Goal: Task Accomplishment & Management: Complete application form

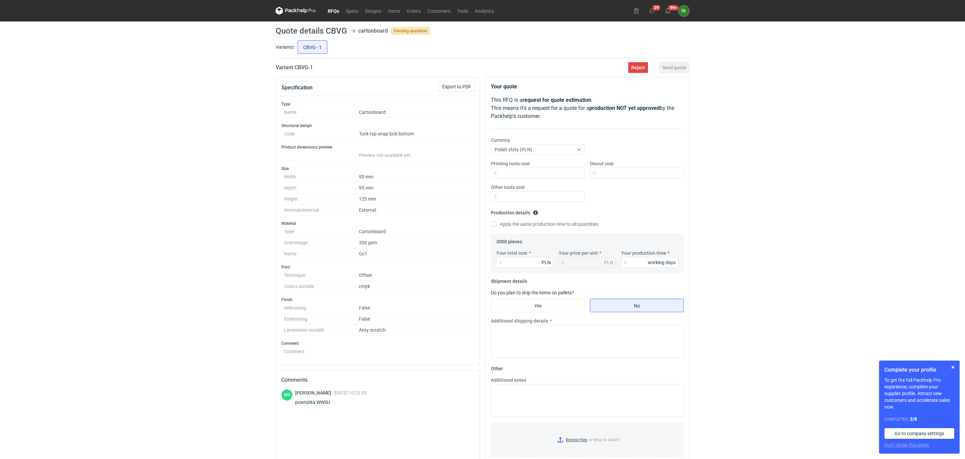
drag, startPoint x: 326, startPoint y: 2, endPoint x: 335, endPoint y: 7, distance: 10.2
click at [327, 3] on nav "RFQs Specs Designs Items Orders Customers Tools Analytics" at bounding box center [387, 10] width 222 height 21
click at [335, 7] on link "RFQs" at bounding box center [333, 11] width 18 height 8
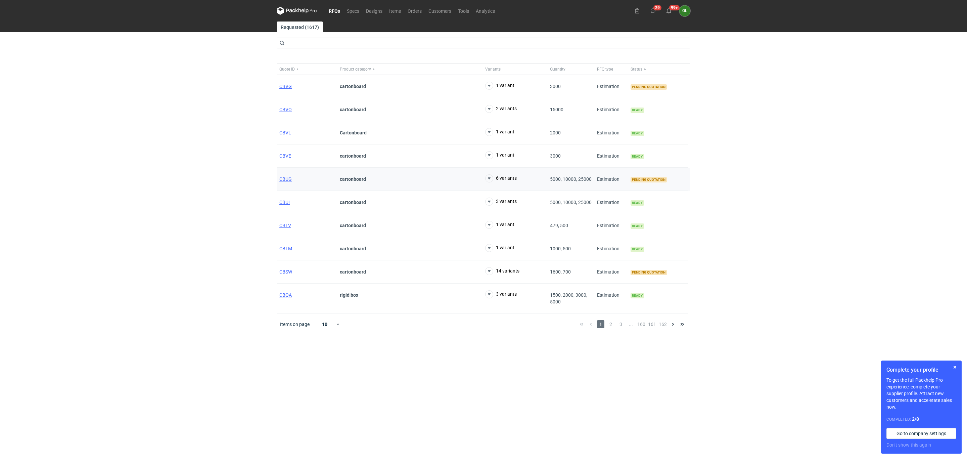
click at [278, 178] on div "CBUG" at bounding box center [307, 179] width 60 height 23
click at [289, 179] on span "CBUG" at bounding box center [285, 178] width 12 height 5
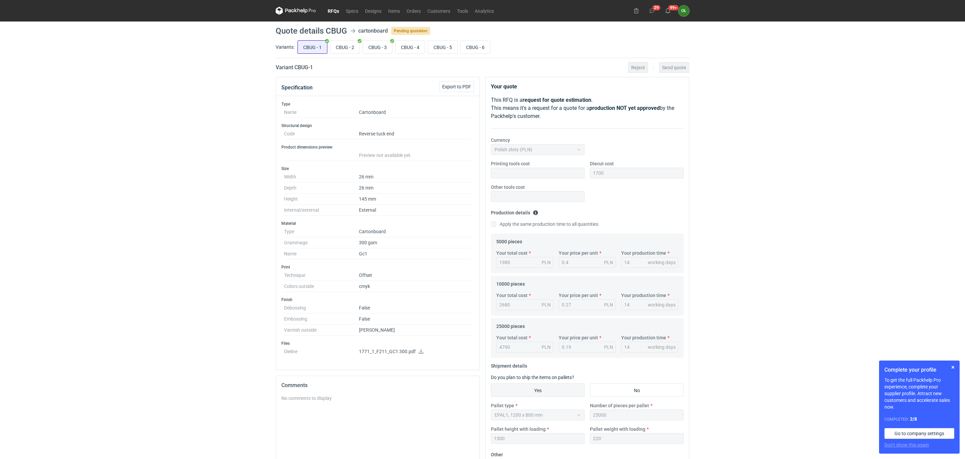
click at [325, 47] on input "CBUG - 1" at bounding box center [312, 47] width 29 height 13
radio input "true"
click at [342, 47] on input "CBUG - 2" at bounding box center [344, 47] width 29 height 13
radio input "true"
click at [381, 48] on input "CBUG - 3" at bounding box center [377, 47] width 29 height 13
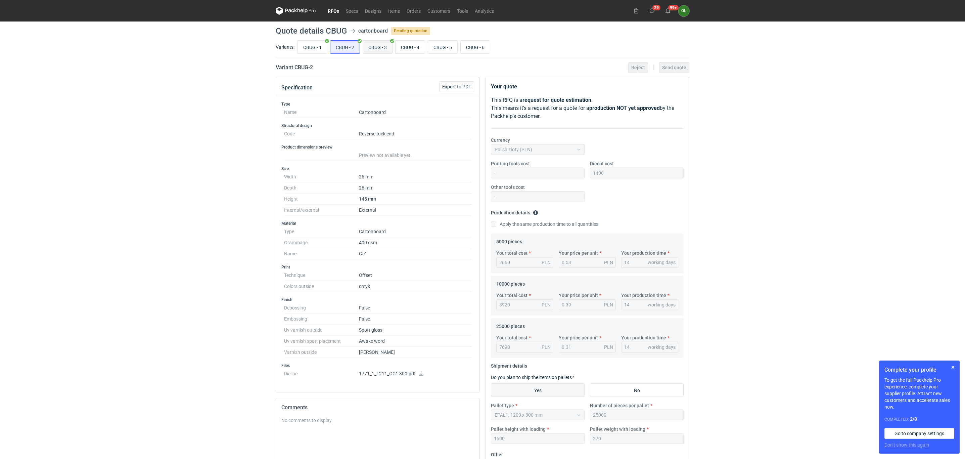
radio input "true"
click at [403, 46] on input "CBUG - 4" at bounding box center [410, 47] width 29 height 13
radio input "true"
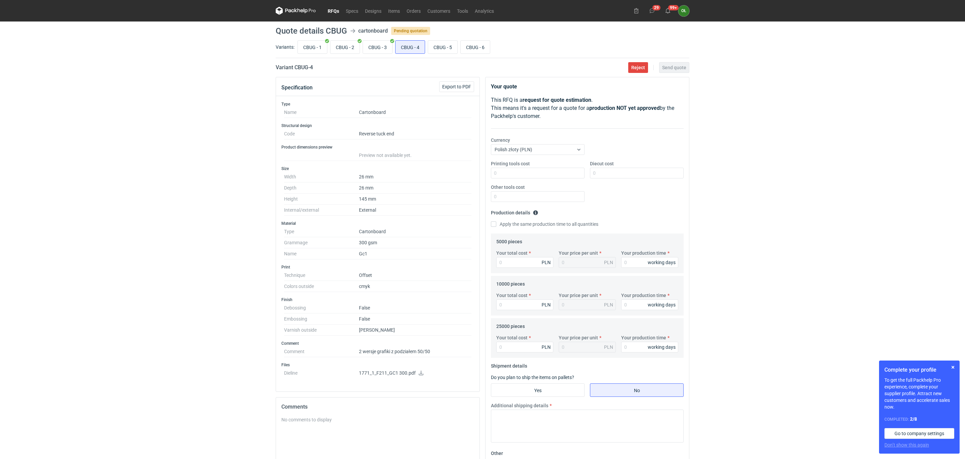
click at [412, 39] on div "CBUG - 1 CBUG - 2 CBUG - 3 CBUG - 4 CBUG - 5 CBUG - 6" at bounding box center [492, 47] width 393 height 16
click at [312, 47] on input "CBUG - 1" at bounding box center [312, 47] width 29 height 13
radio input "true"
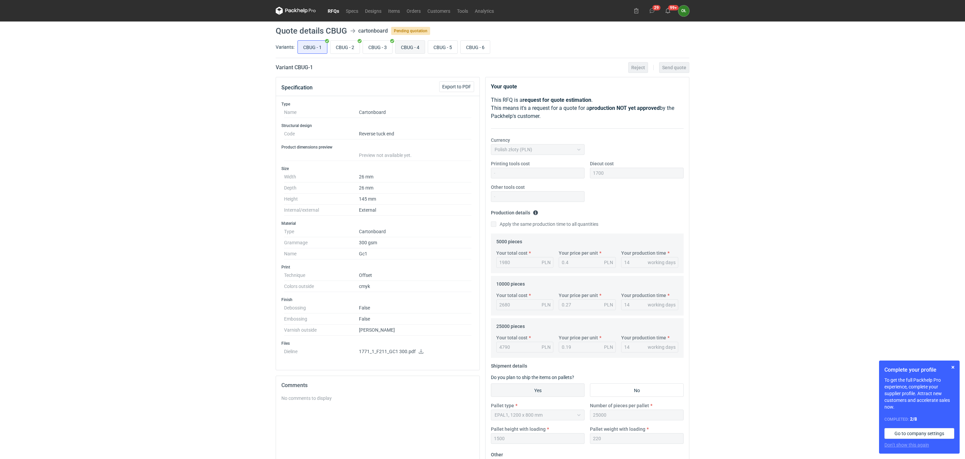
click at [412, 46] on input "CBUG - 4" at bounding box center [410, 47] width 29 height 13
radio input "true"
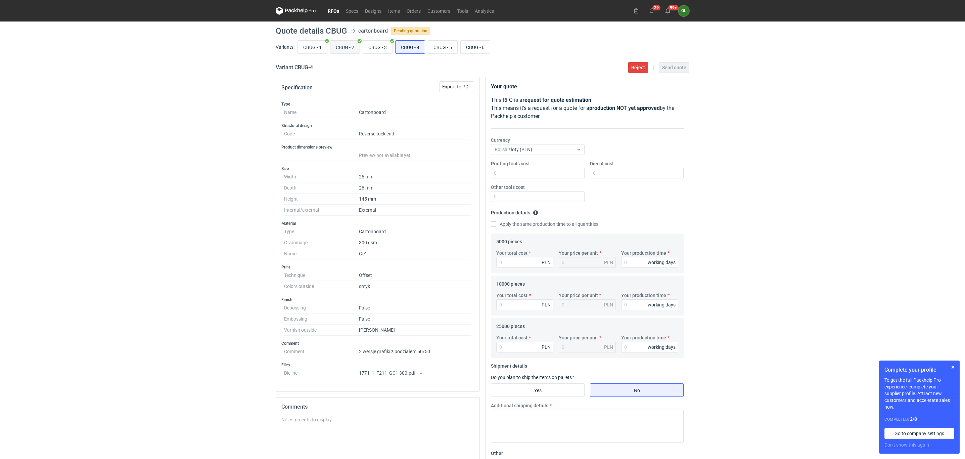
click at [343, 46] on input "CBUG - 2" at bounding box center [344, 47] width 29 height 13
radio input "true"
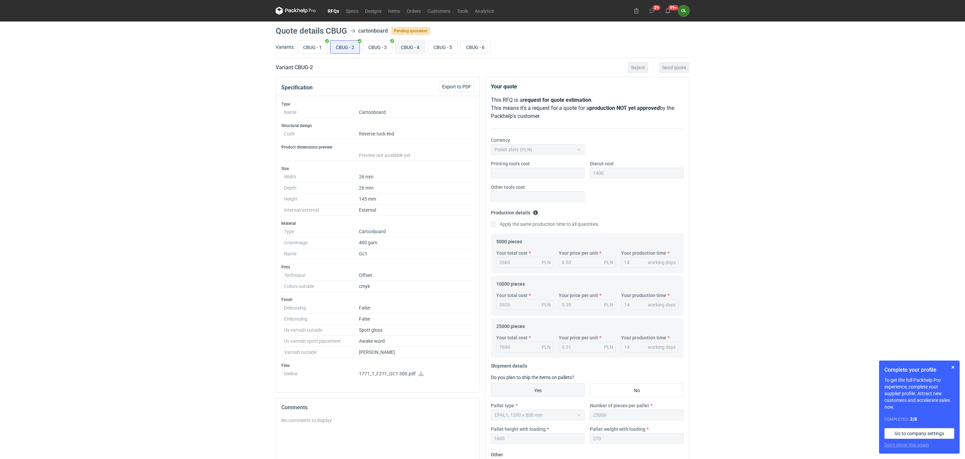
click at [412, 46] on input "CBUG - 4" at bounding box center [410, 47] width 29 height 13
radio input "true"
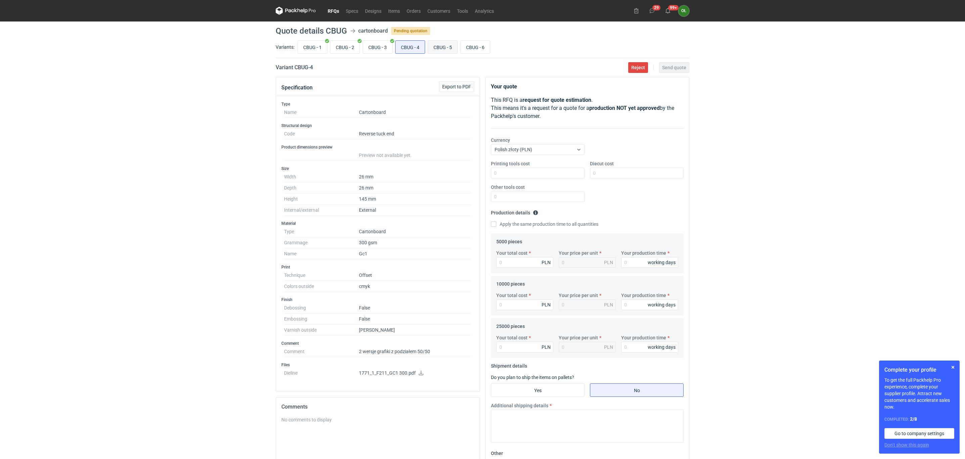
click at [445, 45] on input "CBUG - 5" at bounding box center [442, 47] width 29 height 13
radio input "true"
click at [348, 47] on input "CBUG - 2" at bounding box center [344, 47] width 29 height 13
radio input "true"
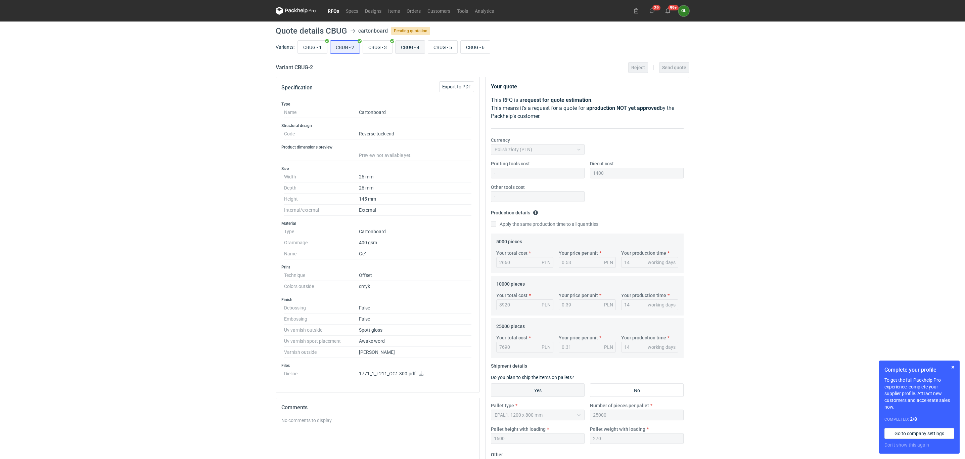
click at [408, 45] on input "CBUG - 4" at bounding box center [410, 47] width 29 height 13
radio input "true"
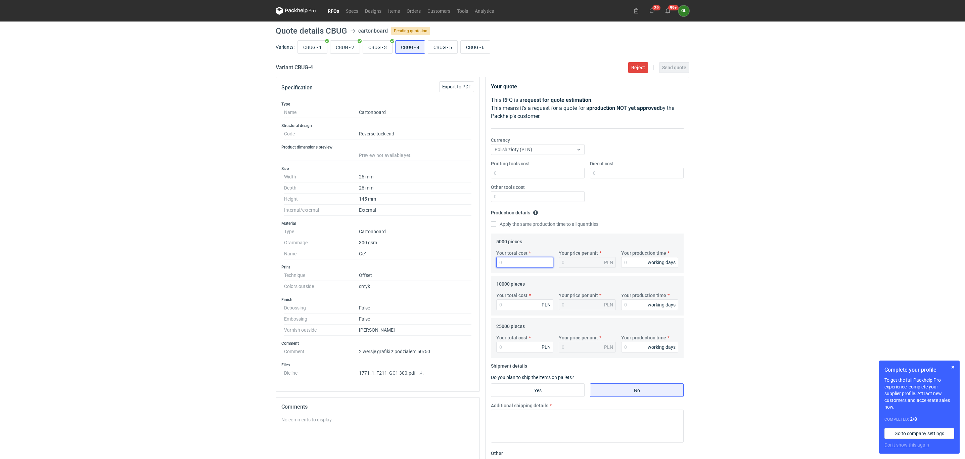
click at [506, 260] on input "Your total cost" at bounding box center [524, 262] width 57 height 11
click at [310, 52] on input "CBUG - 1" at bounding box center [312, 47] width 29 height 13
radio input "true"
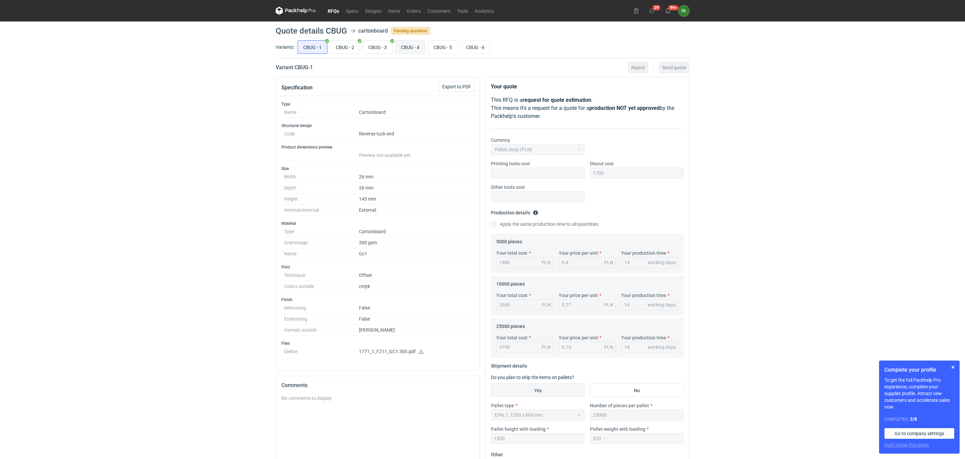
click at [413, 45] on input "CBUG - 4" at bounding box center [410, 47] width 29 height 13
radio input "true"
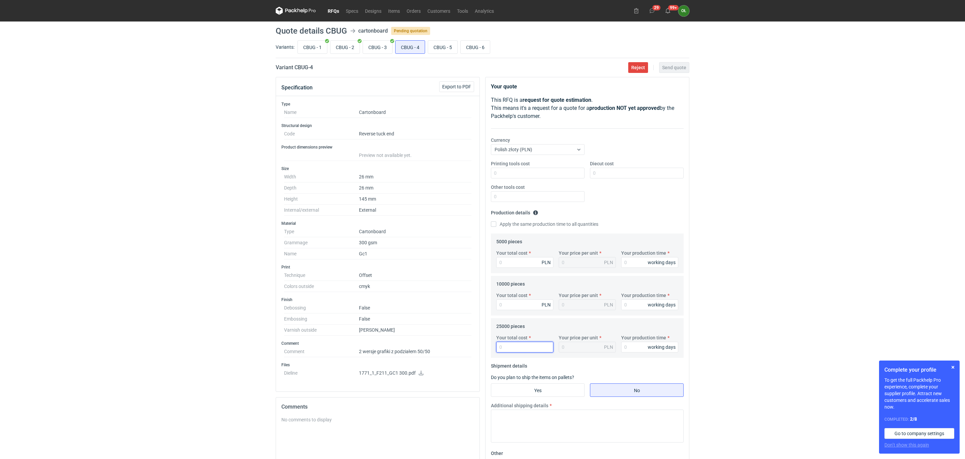
click at [516, 346] on input "Your total cost" at bounding box center [524, 347] width 57 height 11
type input "500"
type input "0.02"
type input "5000"
type input "0.2"
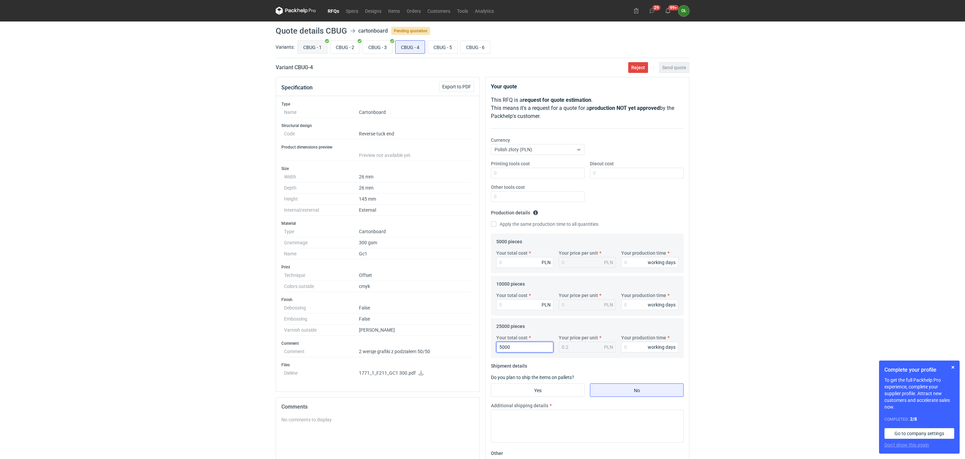
type input "5000"
click at [312, 44] on input "CBUG - 1" at bounding box center [312, 47] width 29 height 13
radio input "true"
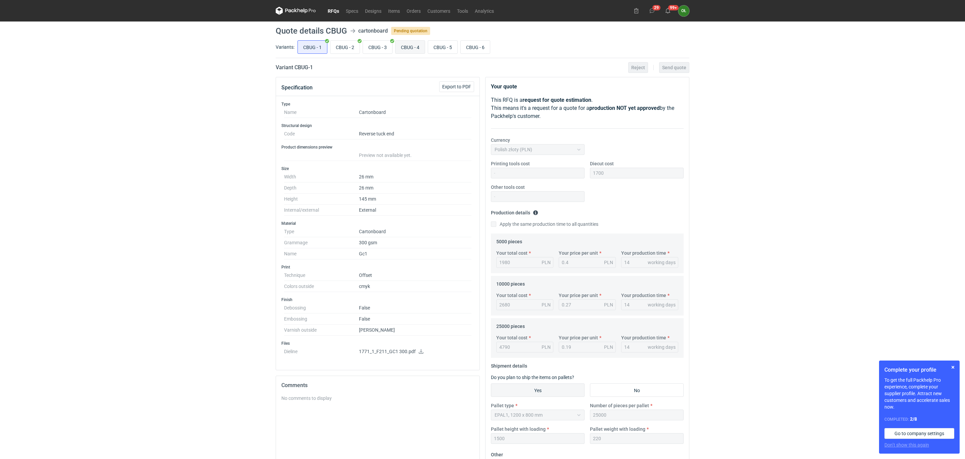
click at [417, 45] on input "CBUG - 4" at bounding box center [410, 47] width 29 height 13
radio input "true"
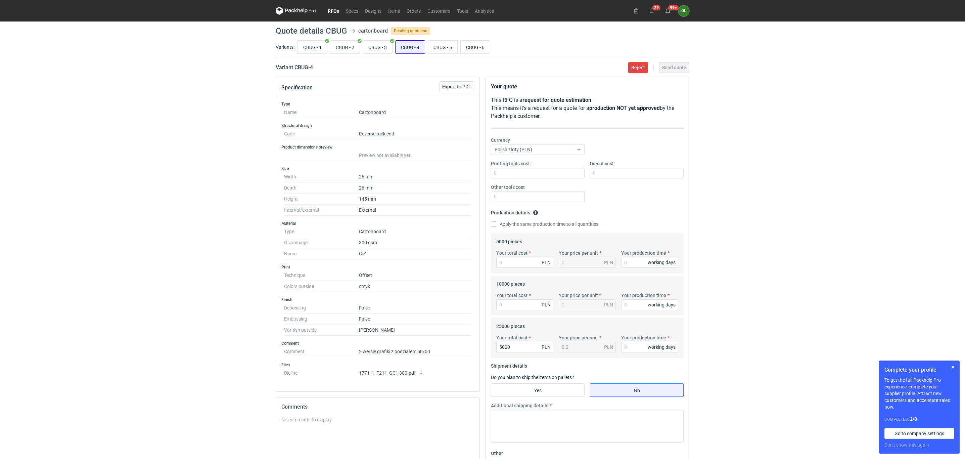
click at [416, 49] on input "CBUG - 4" at bounding box center [410, 47] width 29 height 13
click at [522, 304] on input "Your total cost" at bounding box center [524, 304] width 57 height 11
type input "3920"
type input "0.39"
type input "3920"
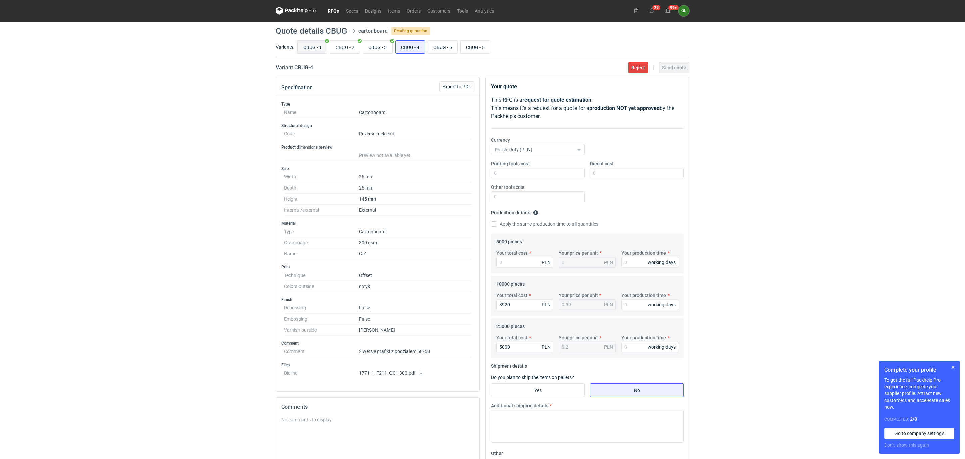
click at [312, 48] on input "CBUG - 1" at bounding box center [312, 47] width 29 height 13
radio input "true"
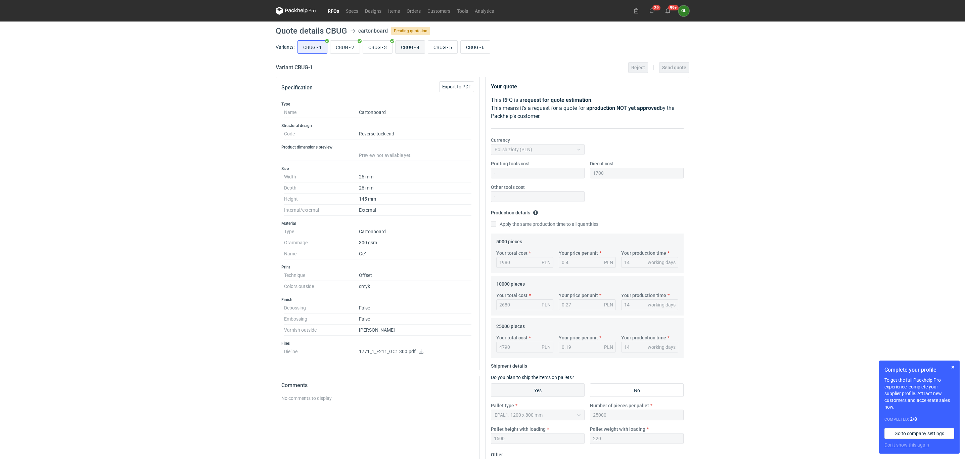
click at [420, 47] on input "CBUG - 4" at bounding box center [410, 47] width 29 height 13
radio input "true"
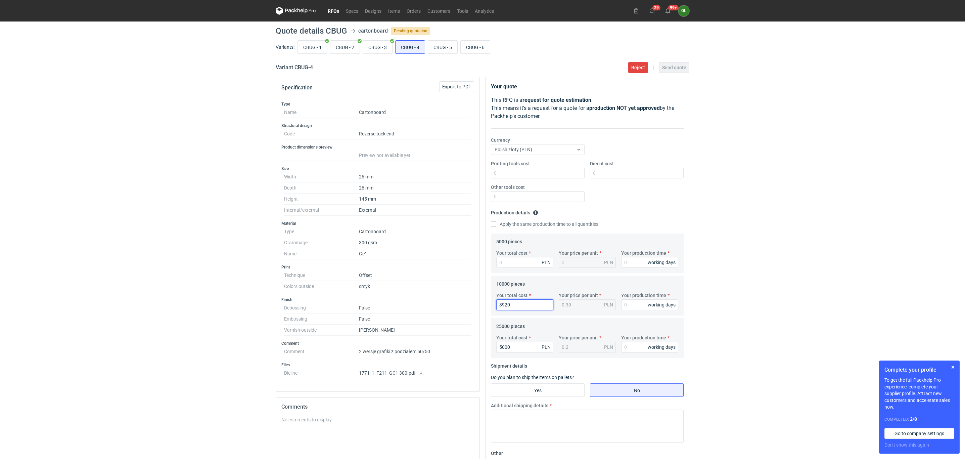
drag, startPoint x: 515, startPoint y: 307, endPoint x: 481, endPoint y: 307, distance: 33.9
click at [481, 307] on div "Specification Export to PDF Type Name Cartonboard Structural design Code Revers…" at bounding box center [482, 317] width 419 height 481
type input "2"
type input "2800"
type input "0.28"
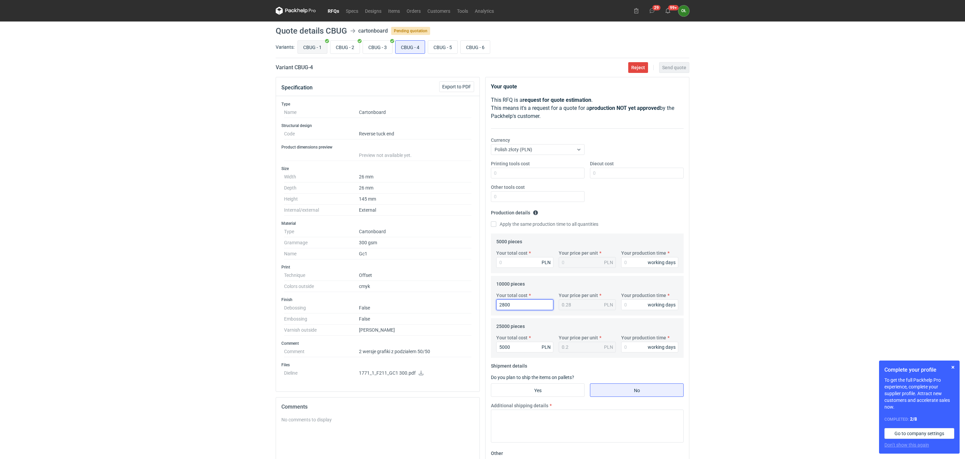
type input "2800"
click at [307, 45] on input "CBUG - 1" at bounding box center [312, 47] width 29 height 13
radio input "true"
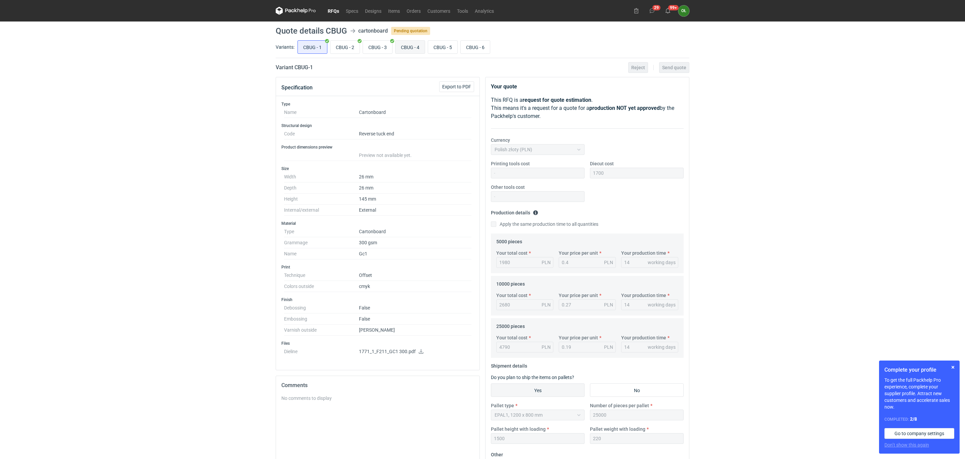
click at [418, 53] on input "CBUG - 4" at bounding box center [410, 47] width 29 height 13
radio input "true"
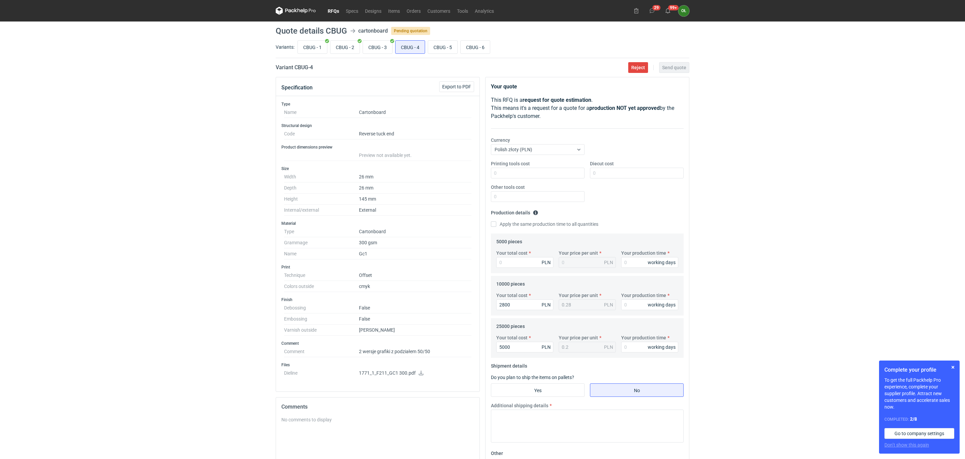
click at [507, 269] on div "Your total cost PLN Your price per unit PLN Your production time working days" at bounding box center [587, 262] width 187 height 24
click at [508, 262] on input "Your total cost" at bounding box center [524, 262] width 57 height 11
click at [508, 263] on input "Your total cost" at bounding box center [524, 262] width 57 height 11
type input "2070"
type input "0.41"
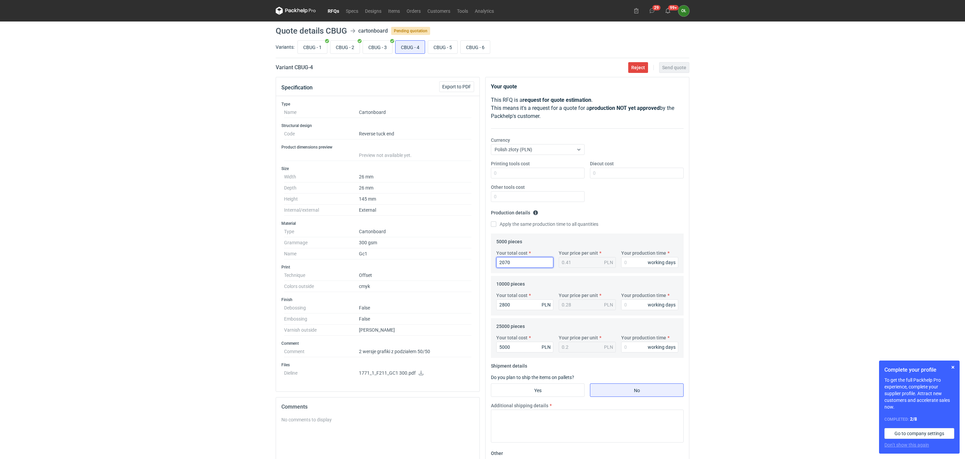
type input "2070"
click at [435, 46] on input "CBUG - 5" at bounding box center [442, 47] width 29 height 13
radio input "true"
click at [415, 48] on input "CBUG - 4" at bounding box center [410, 47] width 29 height 13
radio input "true"
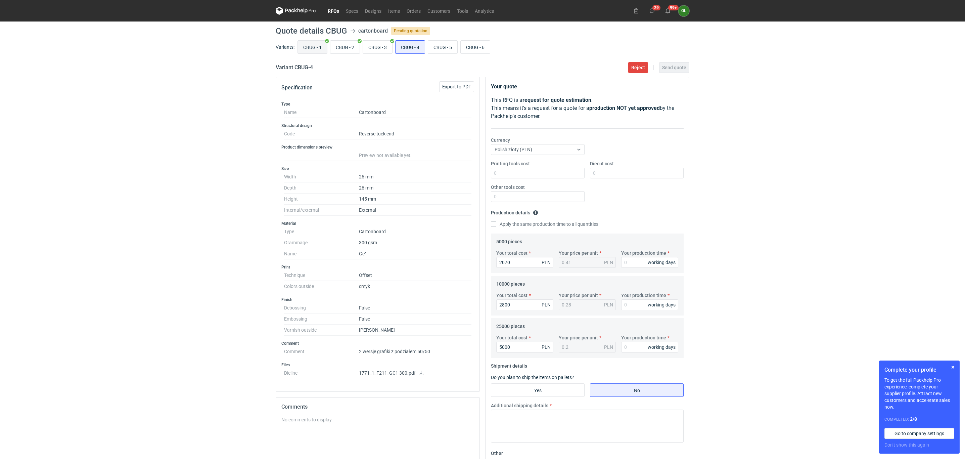
click at [316, 47] on input "CBUG - 1" at bounding box center [312, 47] width 29 height 13
radio input "true"
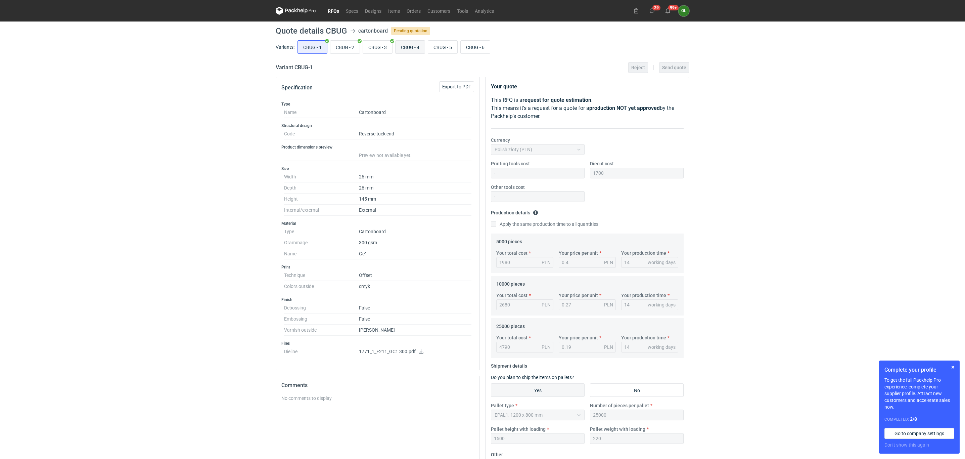
click at [418, 48] on input "CBUG - 4" at bounding box center [410, 47] width 29 height 13
radio input "true"
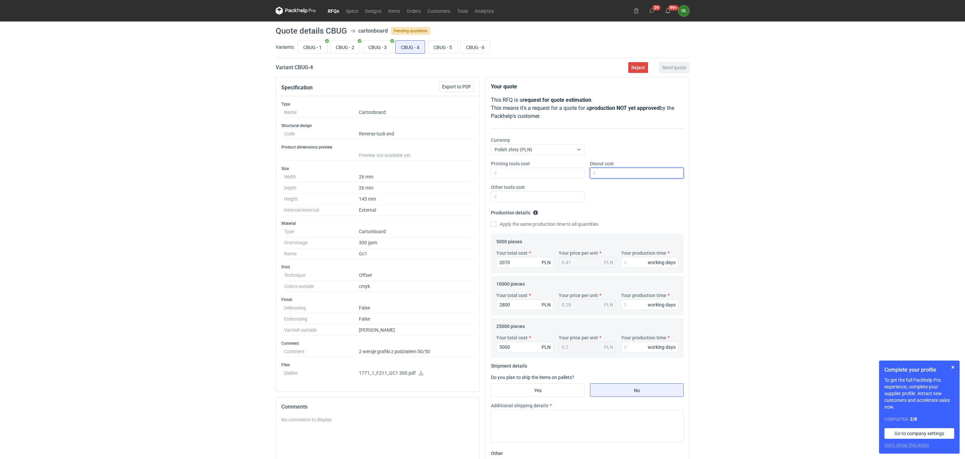
click at [613, 169] on input "Diecut cost" at bounding box center [637, 173] width 94 height 11
type input "1700"
click at [614, 148] on div "Currency Polish złoty (PLN)" at bounding box center [587, 149] width 198 height 24
click at [318, 46] on input "CBUG - 1" at bounding box center [312, 47] width 29 height 13
radio input "true"
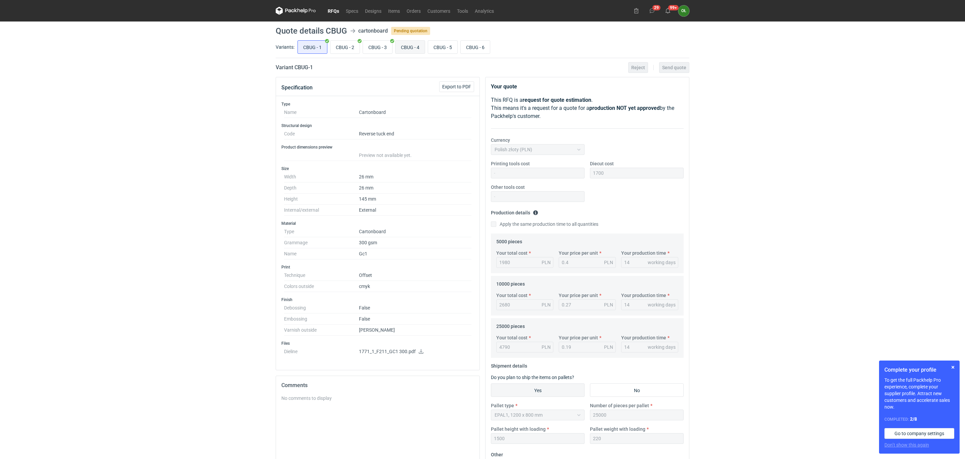
click at [412, 46] on input "CBUG - 4" at bounding box center [410, 47] width 29 height 13
radio input "true"
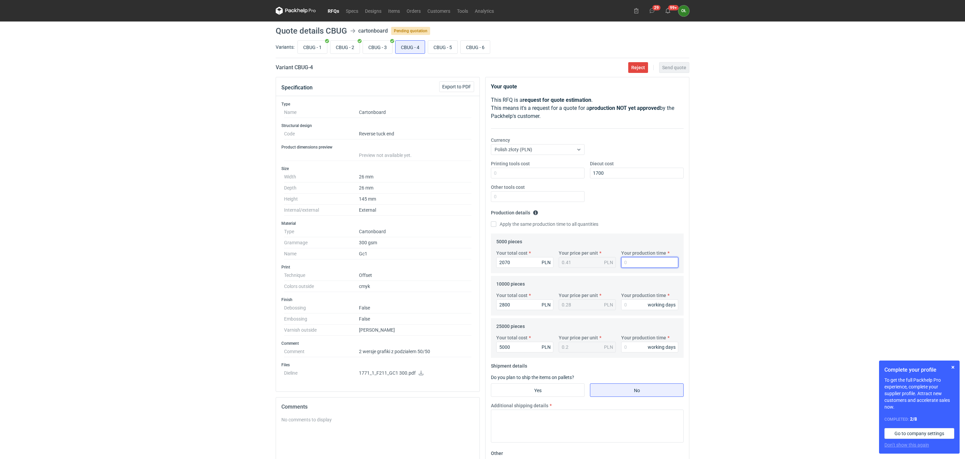
click at [634, 268] on input "Your production time" at bounding box center [649, 262] width 57 height 11
type input "14"
click at [649, 307] on div "working days" at bounding box center [662, 304] width 28 height 7
click at [645, 306] on input "Your production time" at bounding box center [649, 304] width 57 height 11
type input "14"
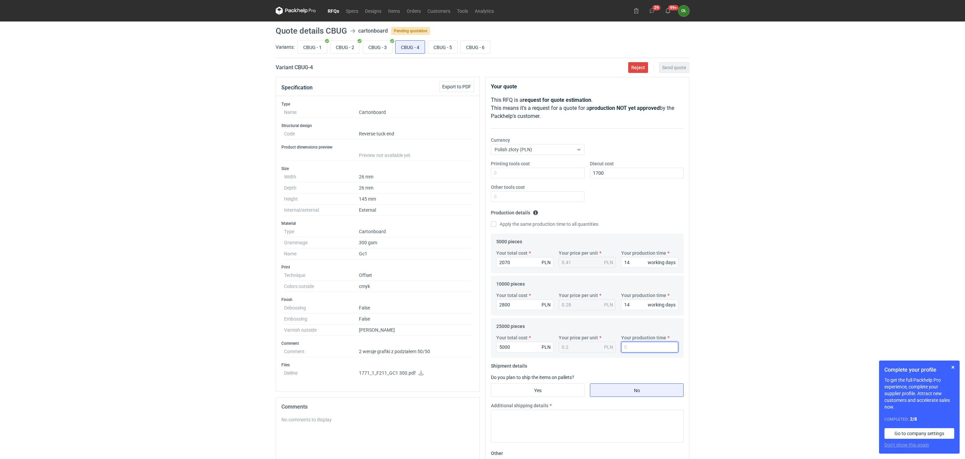
click at [626, 351] on input "Your production time" at bounding box center [649, 347] width 57 height 11
type input "14"
click at [313, 51] on input "CBUG - 1" at bounding box center [312, 47] width 29 height 13
radio input "true"
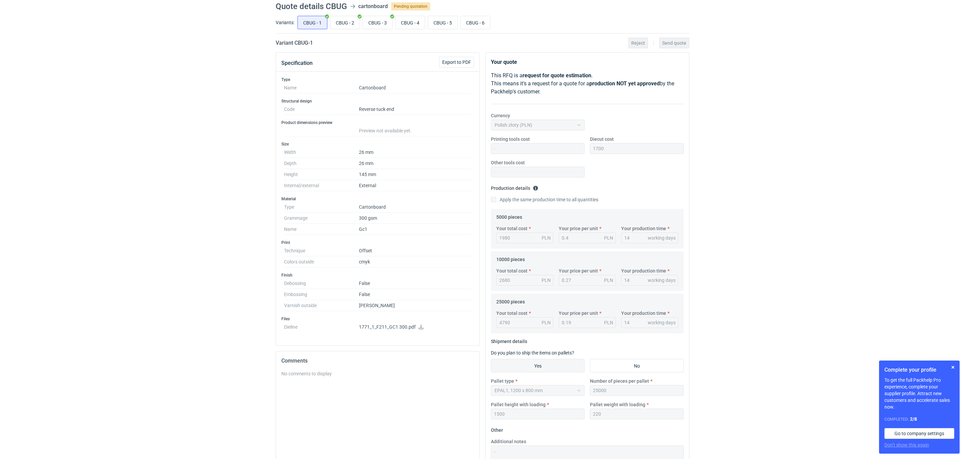
scroll to position [16, 0]
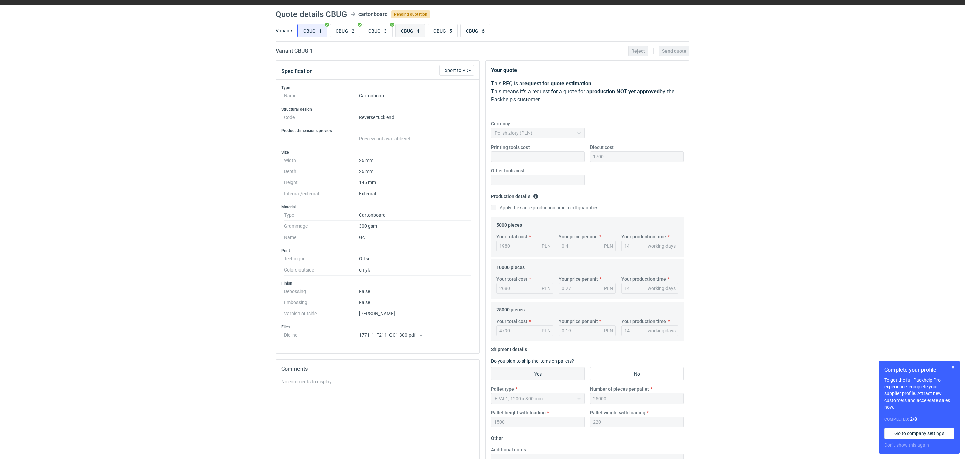
click at [412, 35] on input "CBUG - 4" at bounding box center [410, 30] width 29 height 13
radio input "true"
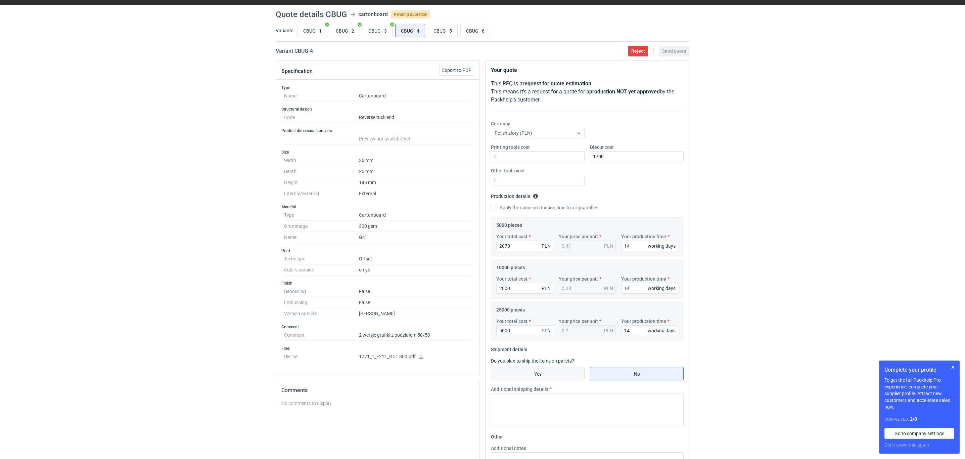
click at [556, 371] on input "Yes" at bounding box center [537, 373] width 93 height 13
radio input "true"
click at [618, 397] on input "Number of pieces per pallet" at bounding box center [637, 398] width 94 height 11
type input "25000"
click at [313, 30] on input "CBUG - 1" at bounding box center [312, 30] width 29 height 13
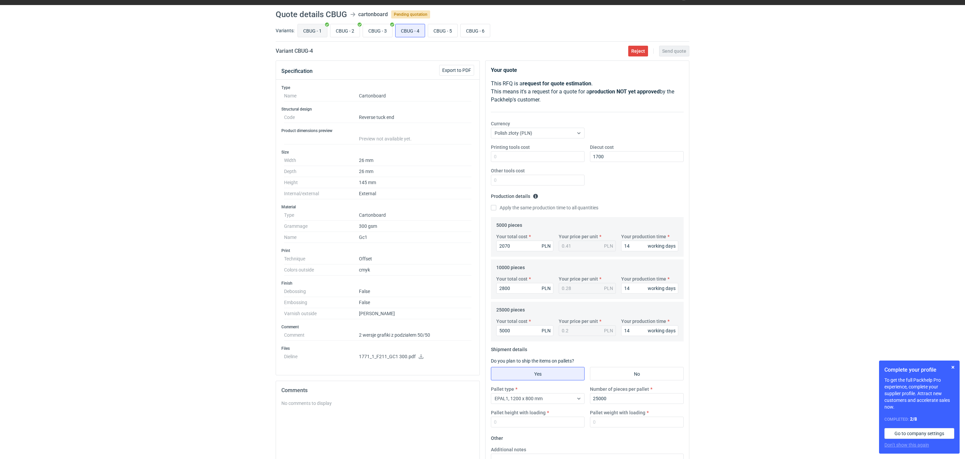
radio input "true"
click at [415, 32] on input "CBUG - 4" at bounding box center [410, 30] width 29 height 13
radio input "true"
click at [536, 428] on div "Pallet type EPAL1, 1200 x 800 mm Number of pieces per pallet 25000 Pallet heigh…" at bounding box center [587, 409] width 198 height 47
click at [533, 420] on input "Pallet height with loading" at bounding box center [538, 421] width 94 height 11
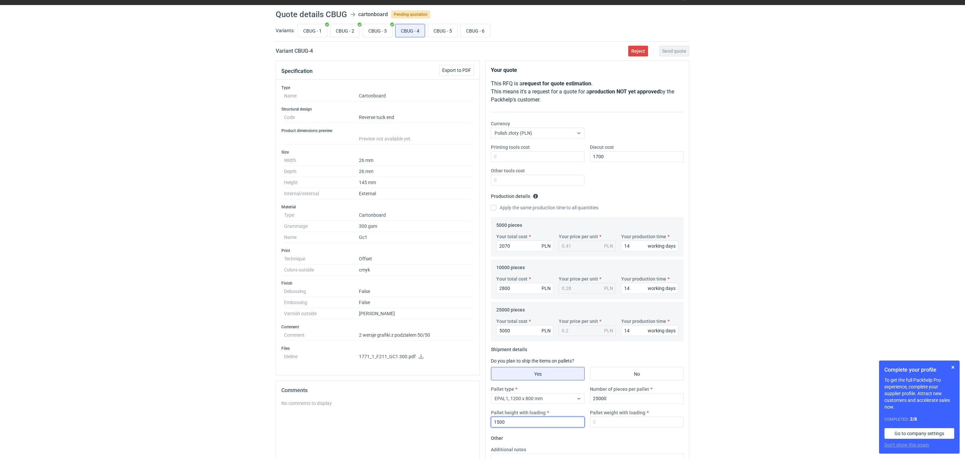
type input "1500"
type input "220"
click at [314, 27] on input "CBUG - 1" at bounding box center [312, 30] width 29 height 13
radio input "true"
click at [416, 28] on input "CBUG - 4" at bounding box center [410, 30] width 29 height 13
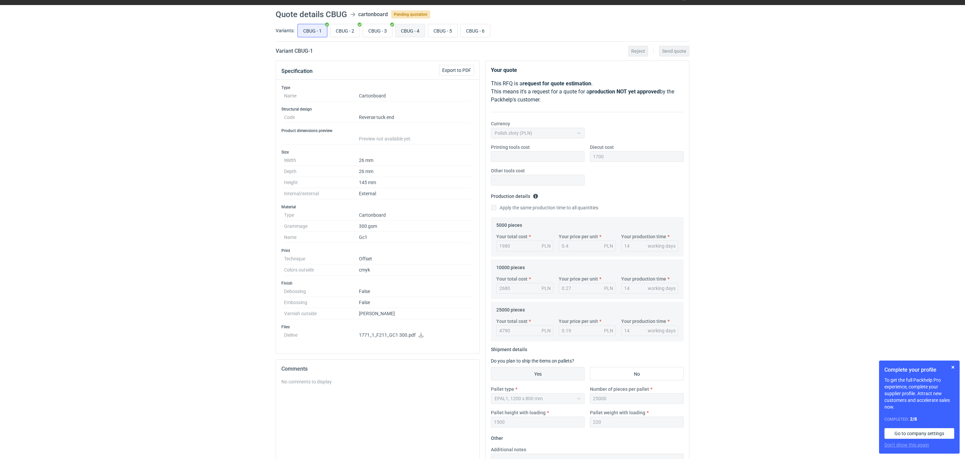
radio input "true"
click at [670, 54] on button "Send quote" at bounding box center [674, 51] width 30 height 11
click at [445, 29] on input "CBUG - 5" at bounding box center [442, 30] width 29 height 13
radio input "true"
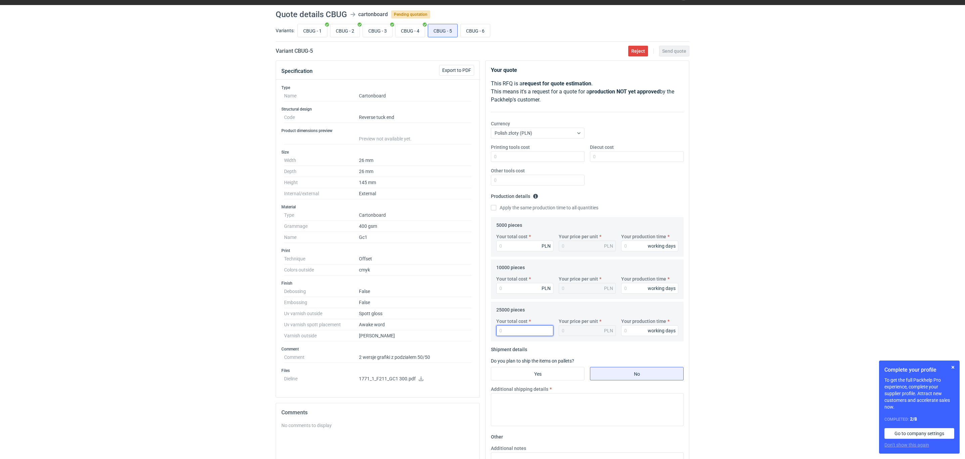
click at [512, 326] on input "Your total cost" at bounding box center [524, 330] width 57 height 11
type input "8040"
type input "0.32"
type input "8040"
click at [352, 33] on input "CBUG - 2" at bounding box center [344, 30] width 29 height 13
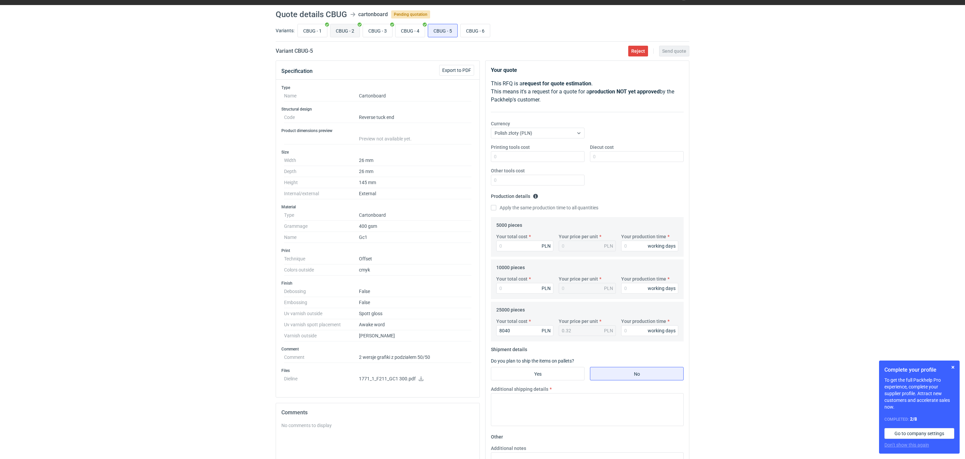
radio input "true"
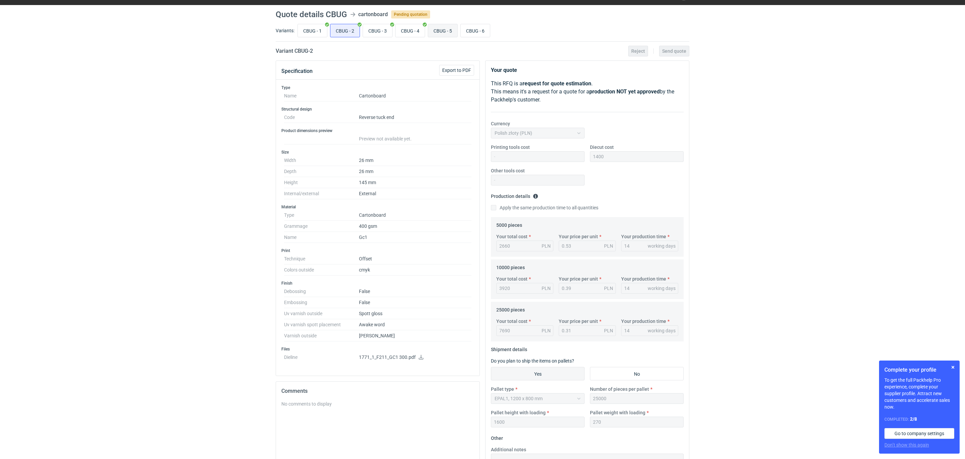
click at [441, 26] on input "CBUG - 5" at bounding box center [442, 30] width 29 height 13
radio input "true"
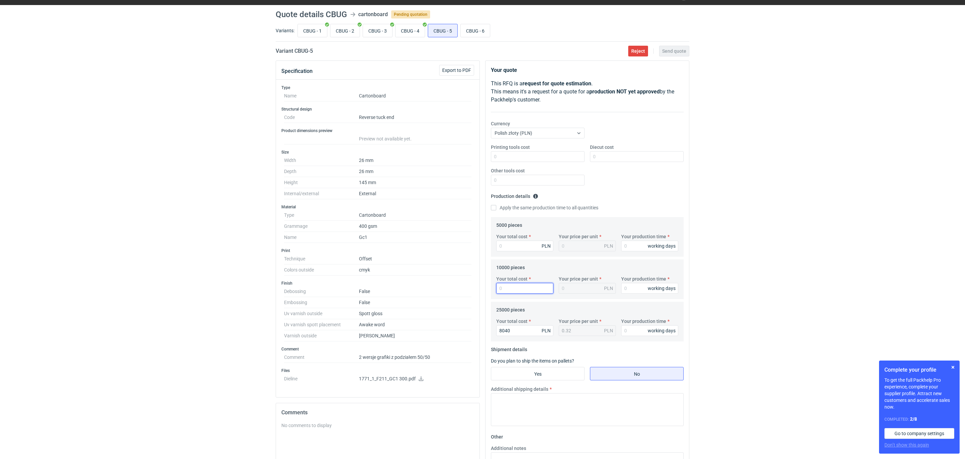
click at [515, 289] on input "Your total cost" at bounding box center [524, 288] width 57 height 11
click at [516, 292] on input "Your total cost" at bounding box center [524, 288] width 57 height 11
type input "4100"
type input "0.41"
type input "4100"
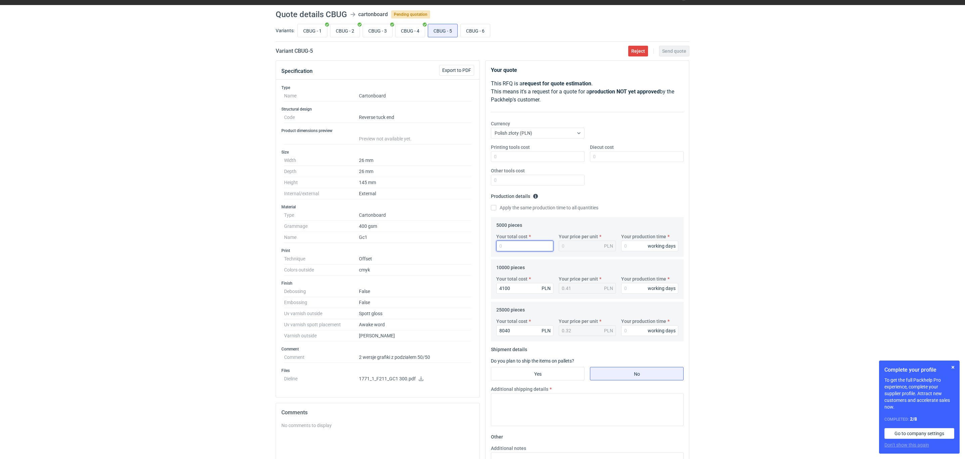
click at [529, 245] on input "Your total cost" at bounding box center [524, 245] width 57 height 11
click at [513, 246] on input "Your total cost" at bounding box center [524, 245] width 57 height 11
type input "27"
type input "0.01"
type input "278"
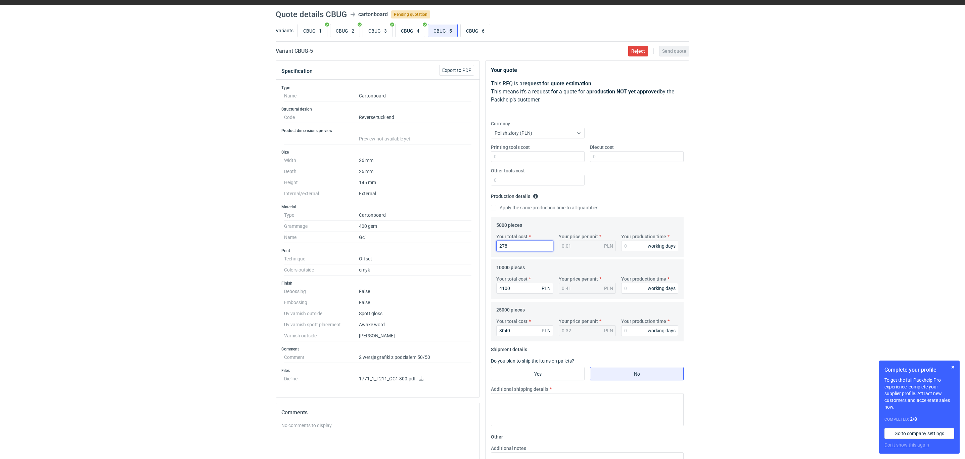
type input "0.06"
type input "2780"
type input "0.56"
type input "2780"
click at [631, 240] on label "Your production time" at bounding box center [643, 236] width 45 height 7
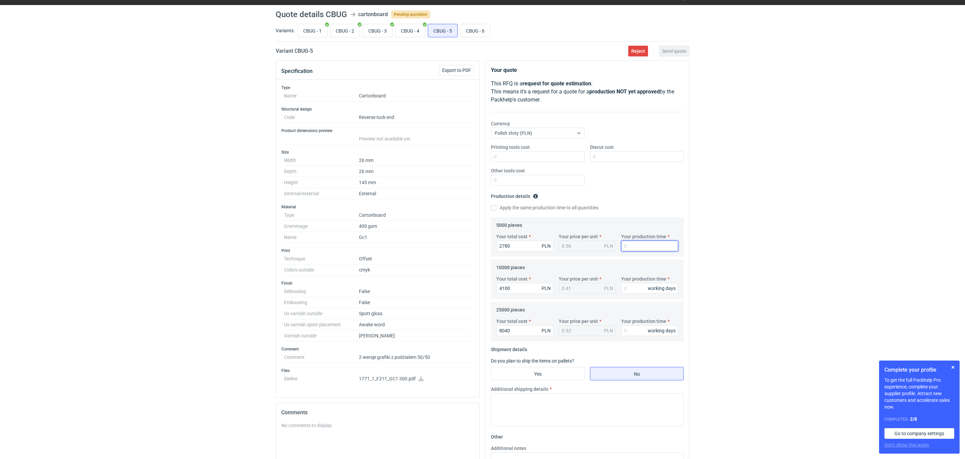
click at [631, 240] on input "Your production time" at bounding box center [649, 245] width 57 height 11
click at [354, 31] on input "CBUG - 2" at bounding box center [344, 30] width 29 height 13
radio input "true"
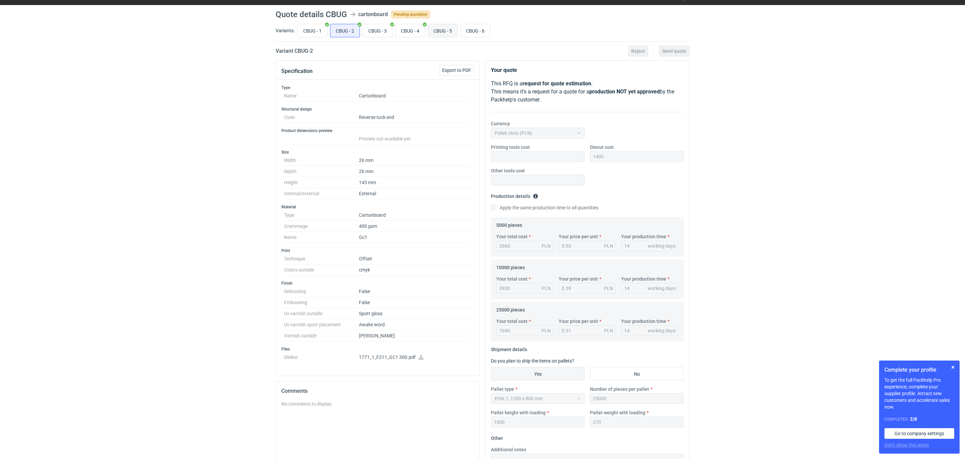
click at [439, 28] on input "CBUG - 5" at bounding box center [442, 30] width 29 height 13
radio input "true"
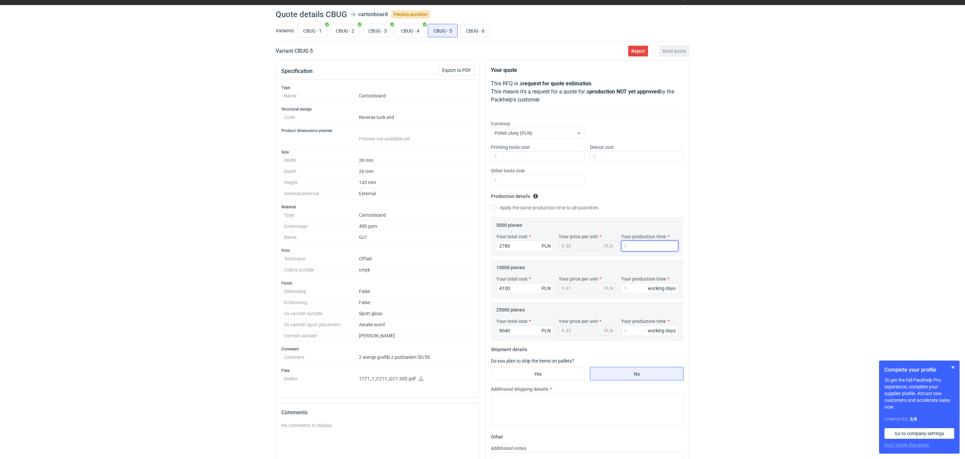
click at [644, 248] on input "Your production time" at bounding box center [649, 245] width 57 height 11
type input "14"
click at [346, 30] on input "CBUG - 2" at bounding box center [344, 30] width 29 height 13
radio input "true"
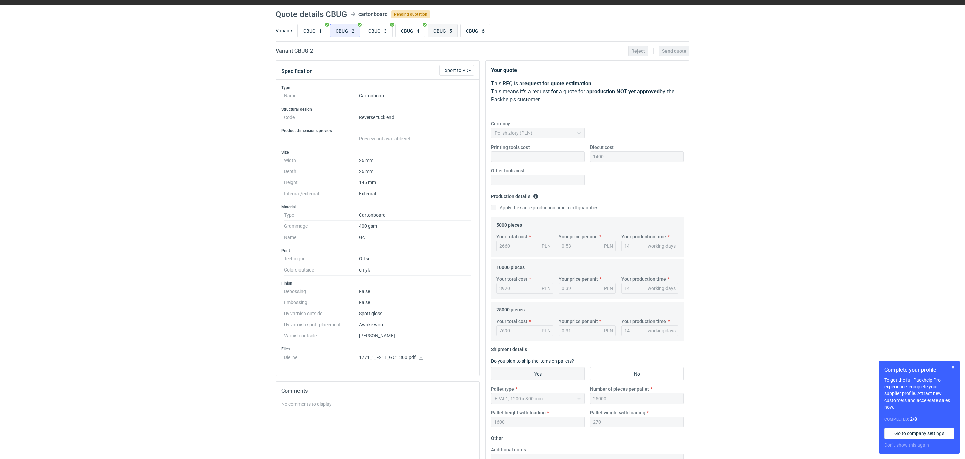
click at [447, 30] on input "CBUG - 5" at bounding box center [442, 30] width 29 height 13
radio input "true"
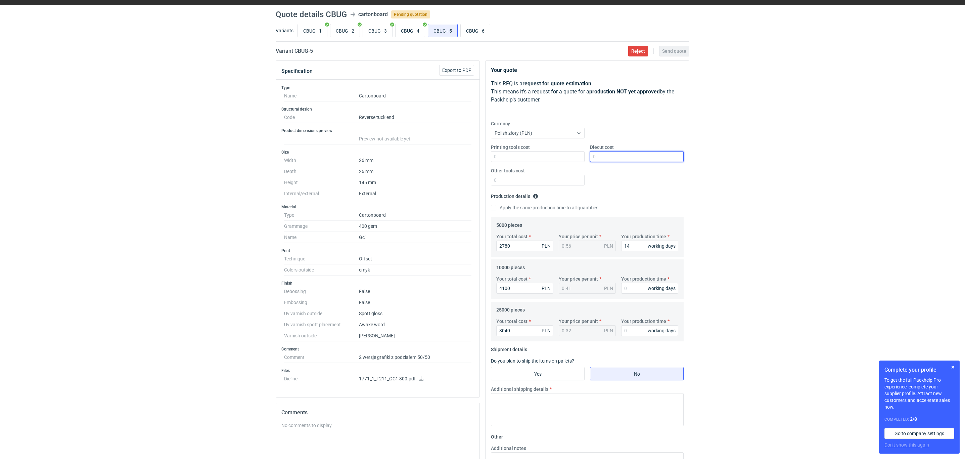
click at [619, 156] on input "Diecut cost" at bounding box center [637, 156] width 94 height 11
type input "1400"
click at [639, 290] on input "Your production time" at bounding box center [649, 288] width 57 height 11
type input "14"
click at [634, 334] on input "Your production time" at bounding box center [649, 330] width 57 height 11
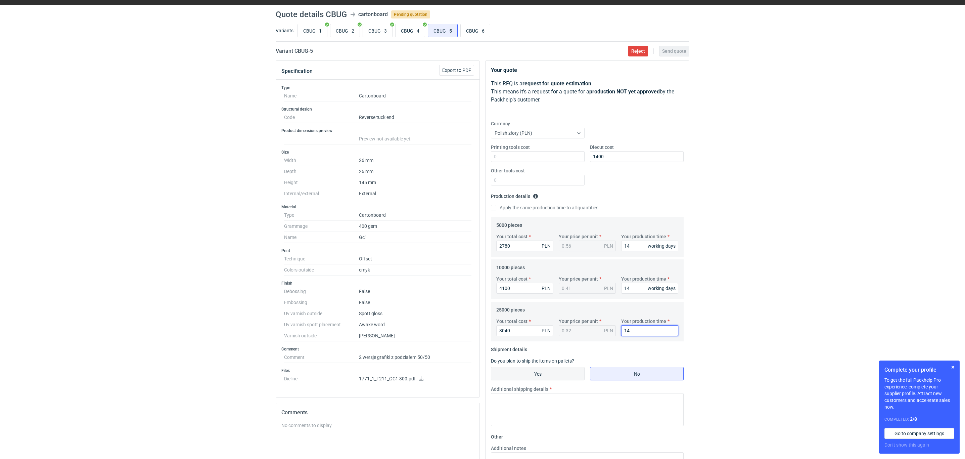
type input "14"
click at [547, 374] on input "Yes" at bounding box center [537, 373] width 93 height 13
radio input "true"
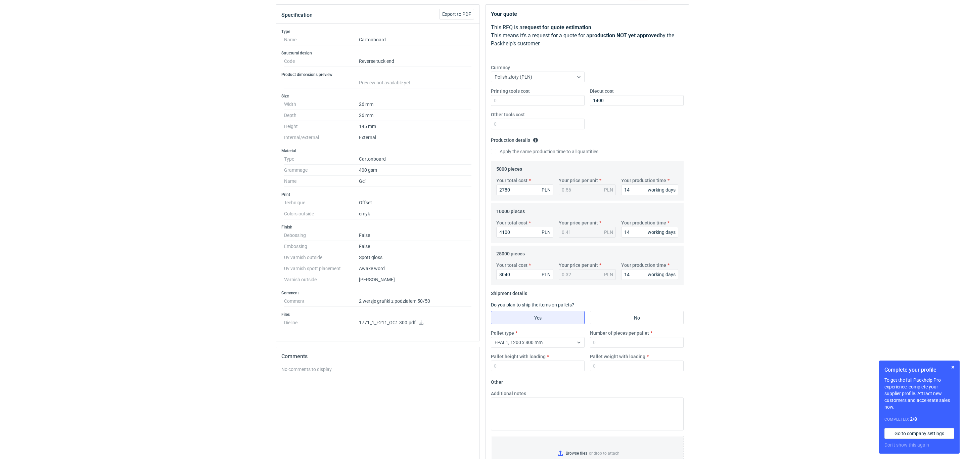
scroll to position [101, 0]
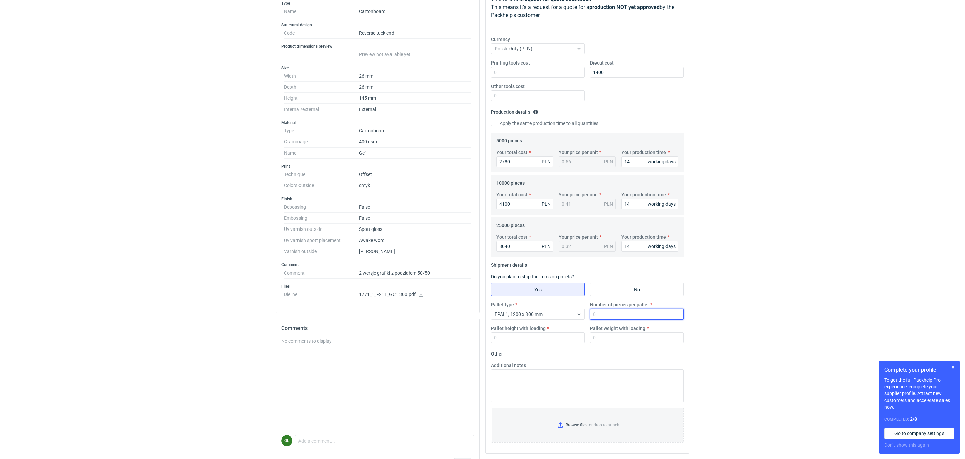
click at [600, 317] on input "Number of pieces per pallet" at bounding box center [637, 314] width 94 height 11
type input "25000"
click at [531, 341] on input "Pallet height with loading" at bounding box center [538, 337] width 94 height 11
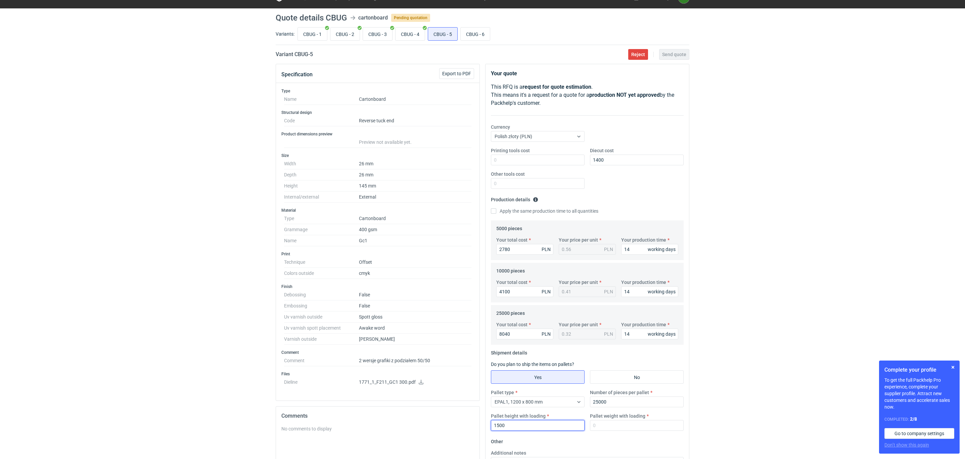
scroll to position [0, 0]
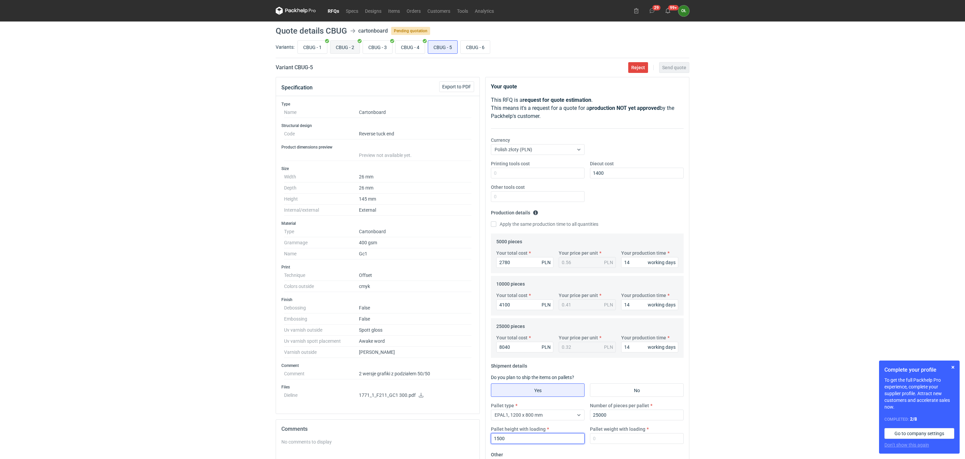
type input "1500"
click at [347, 45] on input "CBUG - 2" at bounding box center [344, 47] width 29 height 13
radio input "true"
click at [439, 47] on input "CBUG - 5" at bounding box center [442, 47] width 29 height 13
radio input "true"
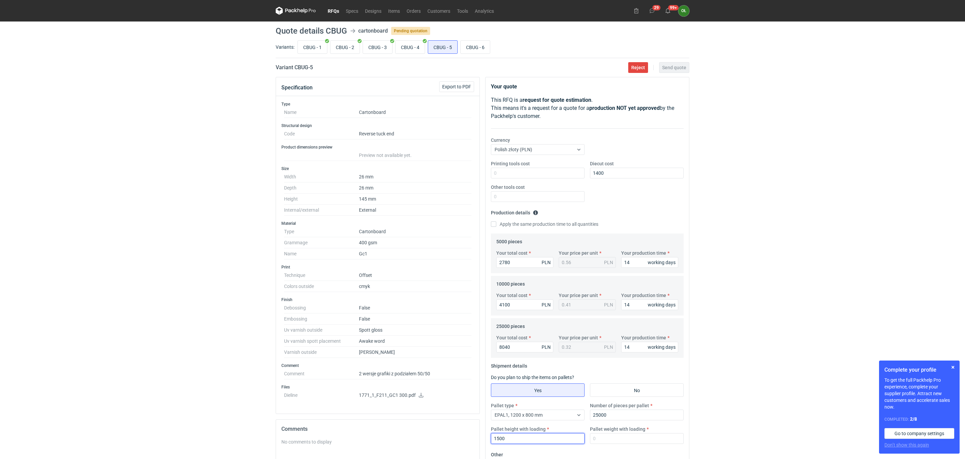
drag, startPoint x: 508, startPoint y: 441, endPoint x: 478, endPoint y: 441, distance: 30.2
click at [478, 441] on div "Specification Export to PDF Type Name Cartonboard Structural design Code Revers…" at bounding box center [482, 328] width 419 height 503
type input "1600"
click at [619, 434] on input "Pallet weight with loading" at bounding box center [637, 438] width 94 height 11
type input "270"
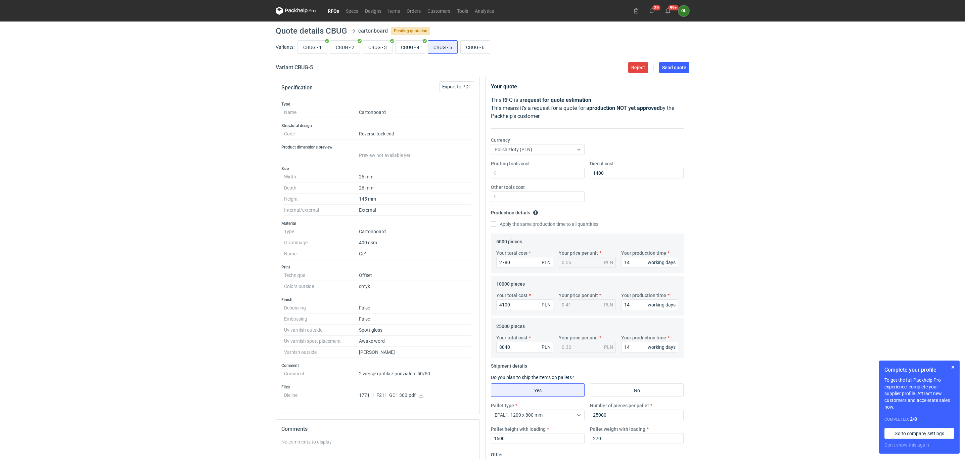
click at [726, 381] on div "RFQs Specs Designs Items Orders Customers Tools Analytics 29 99+ OŁ Olga Łopato…" at bounding box center [482, 229] width 965 height 459
click at [658, 210] on fieldset "Production details Please provide the expected time of production in working da…" at bounding box center [587, 220] width 193 height 26
click at [951, 365] on button "button" at bounding box center [953, 367] width 8 height 8
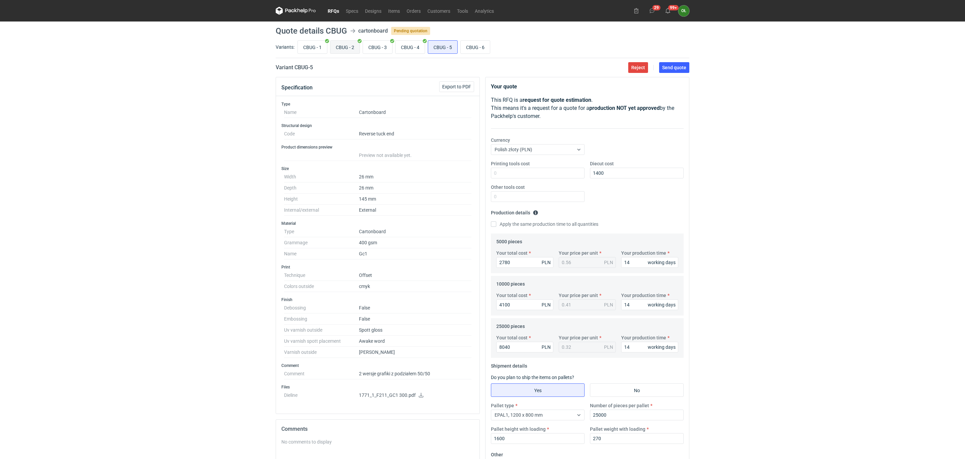
click at [349, 49] on input "CBUG - 2" at bounding box center [344, 47] width 29 height 13
radio input "true"
click at [441, 48] on input "CBUG - 5" at bounding box center [442, 47] width 29 height 13
radio input "true"
click at [674, 67] on span "Send quote" at bounding box center [674, 67] width 24 height 5
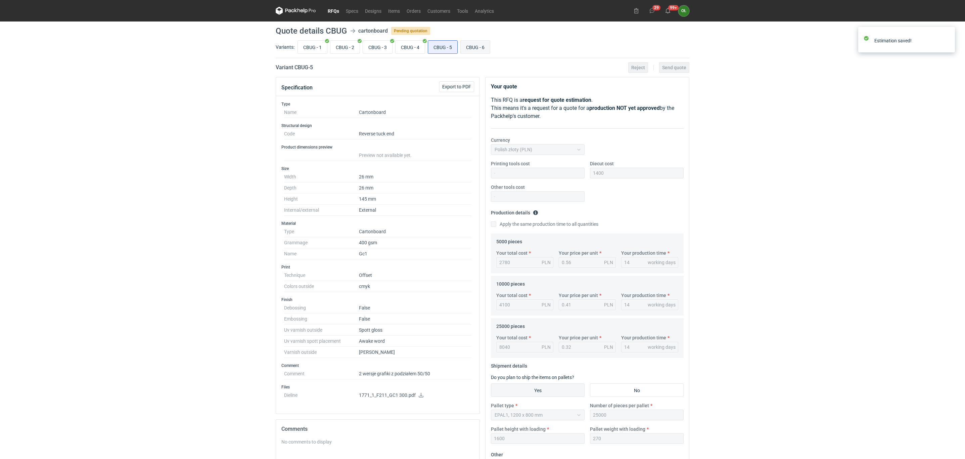
click at [478, 46] on input "CBUG - 6" at bounding box center [475, 47] width 29 height 13
radio input "true"
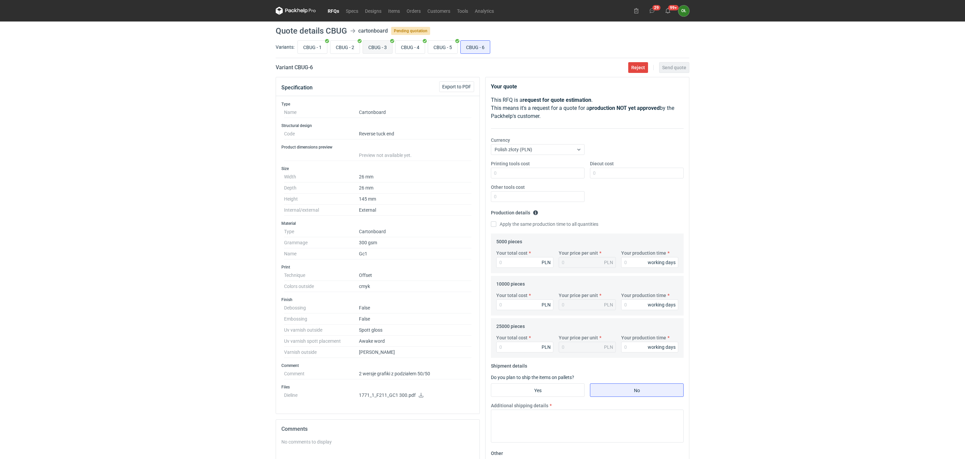
click at [373, 43] on input "CBUG - 3" at bounding box center [377, 47] width 29 height 13
radio input "true"
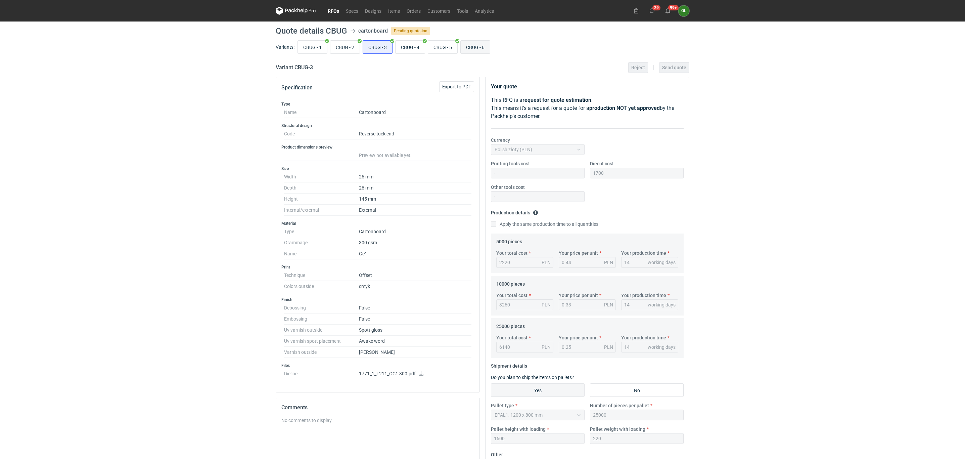
click at [485, 49] on input "CBUG - 6" at bounding box center [475, 47] width 29 height 13
radio input "true"
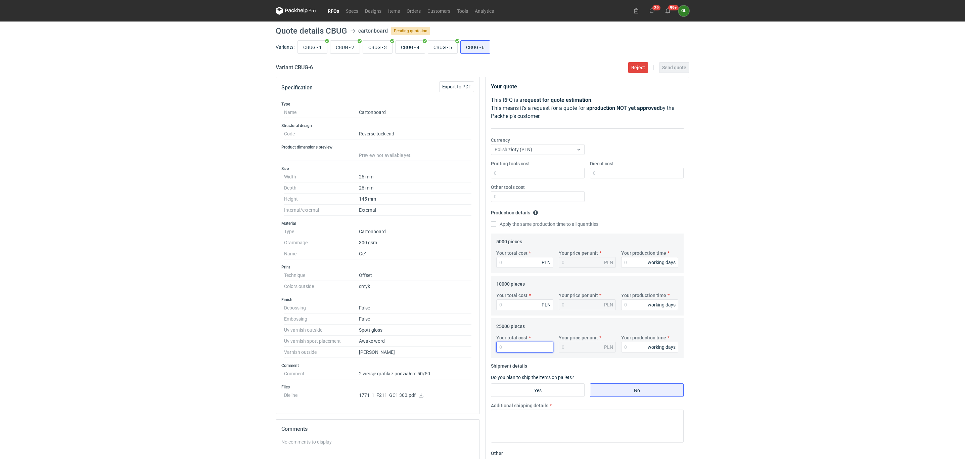
click at [515, 344] on input "Your total cost" at bounding box center [524, 347] width 57 height 11
type input "6420"
type input "0.26"
type input "6420"
click at [511, 308] on input "Your total cost" at bounding box center [524, 304] width 57 height 11
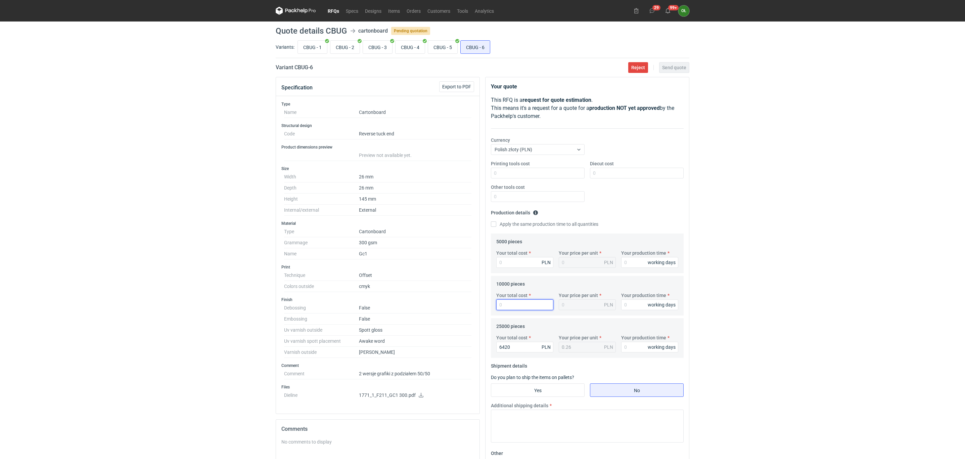
click at [516, 303] on input "Your total cost" at bounding box center [524, 304] width 57 height 11
type input "3400"
type input "0.34"
type input "3400"
click at [381, 50] on input "CBUG - 3" at bounding box center [377, 47] width 29 height 13
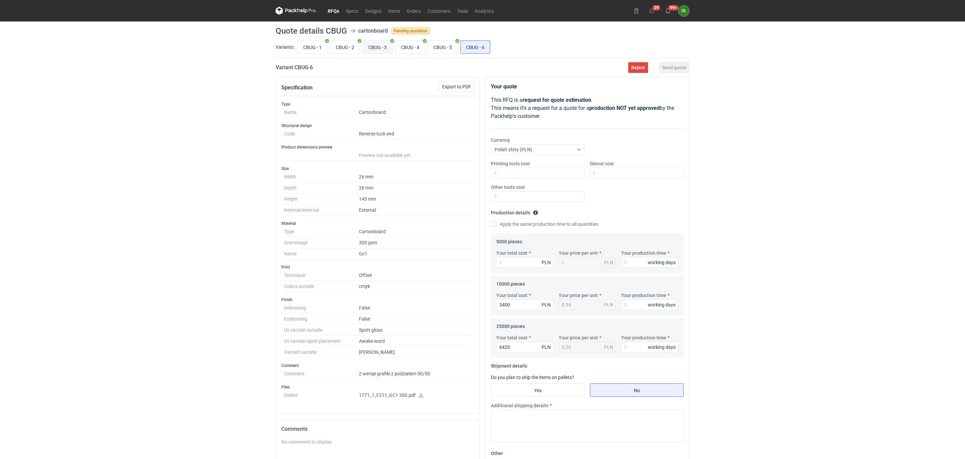
radio input "true"
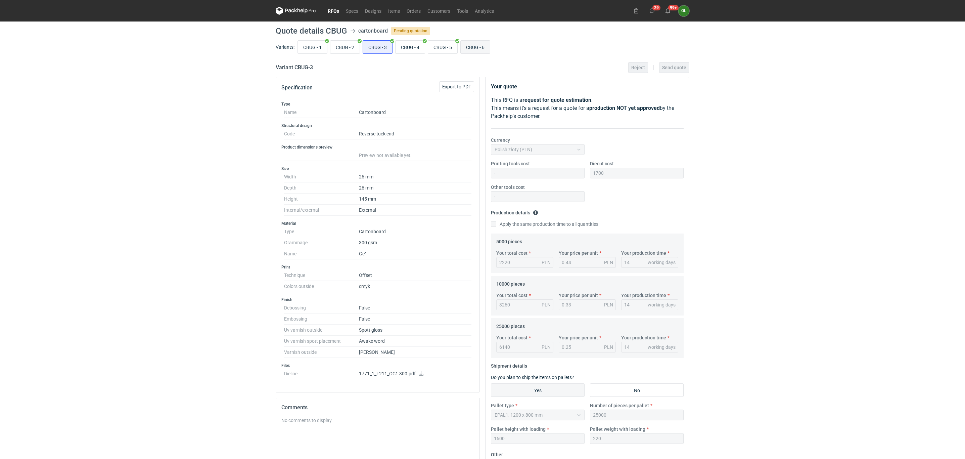
click at [475, 49] on input "CBUG - 6" at bounding box center [475, 47] width 29 height 13
radio input "true"
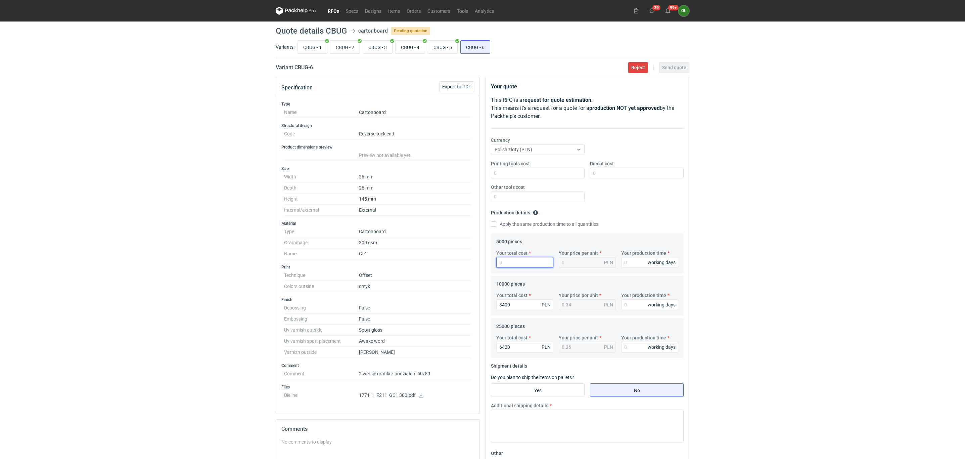
click at [507, 264] on input "Your total cost" at bounding box center [524, 262] width 57 height 11
click at [508, 267] on input "Your total cost" at bounding box center [524, 262] width 57 height 11
type input "26"
type input "0.01"
type input "23"
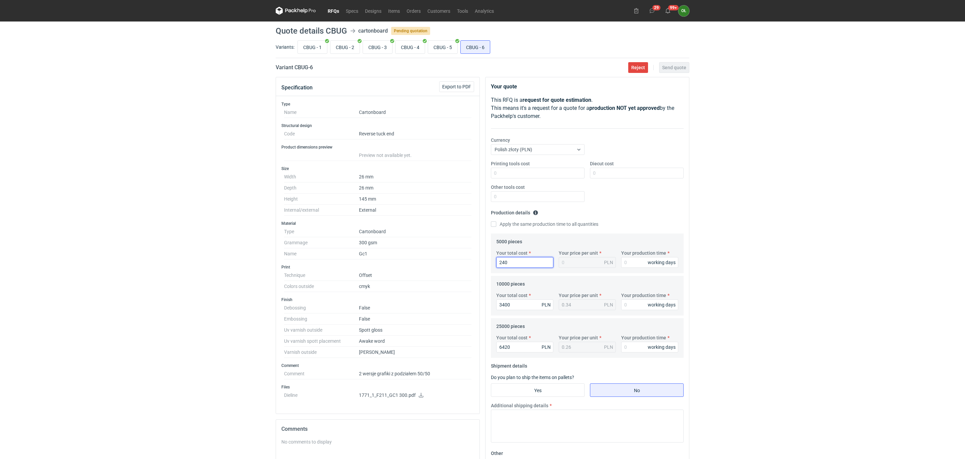
type input "2400"
type input "0.48"
type input "2400"
click at [388, 49] on input "CBUG - 3" at bounding box center [377, 47] width 29 height 13
radio input "true"
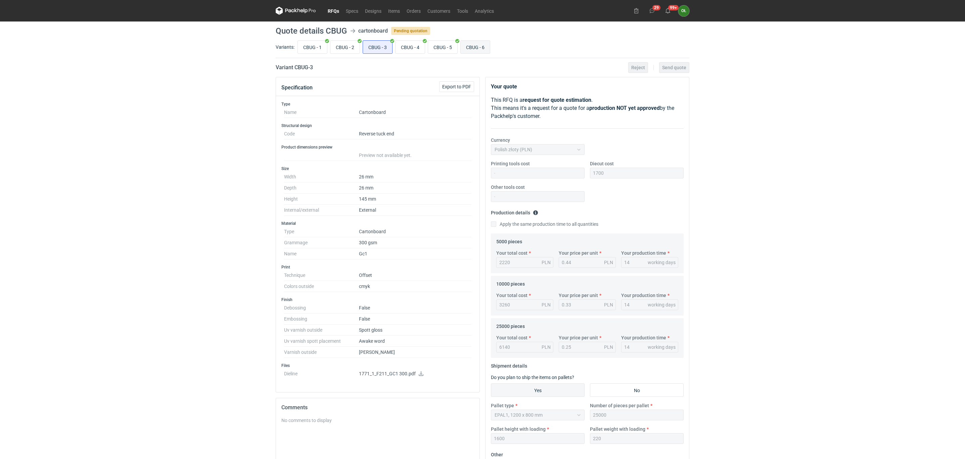
click at [486, 49] on input "CBUG - 6" at bounding box center [475, 47] width 29 height 13
radio input "true"
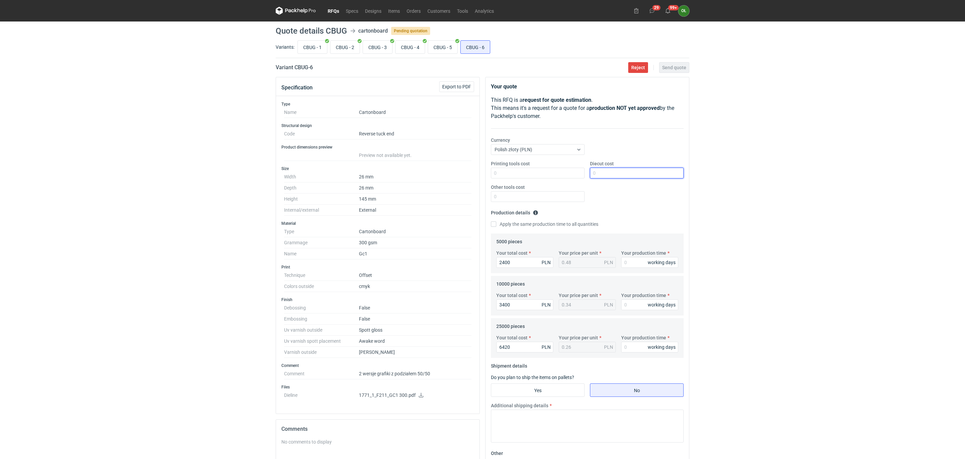
click at [598, 171] on input "Diecut cost" at bounding box center [637, 173] width 94 height 11
type input "1700"
click at [625, 264] on input "Your production time" at bounding box center [649, 262] width 57 height 11
type input "14"
click at [626, 306] on input "Your production time" at bounding box center [649, 304] width 57 height 11
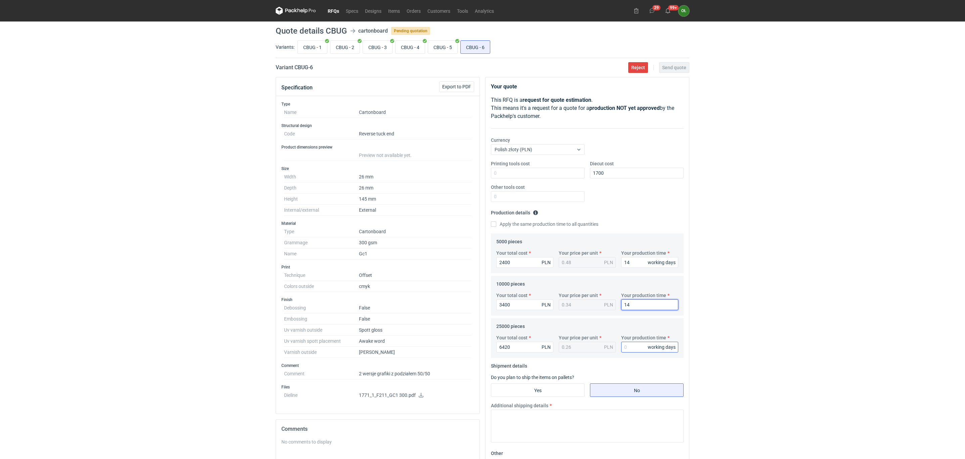
type input "14"
click at [625, 348] on input "Your production time" at bounding box center [649, 347] width 57 height 11
type input "14"
click at [381, 53] on input "CBUG - 3" at bounding box center [377, 47] width 29 height 13
radio input "true"
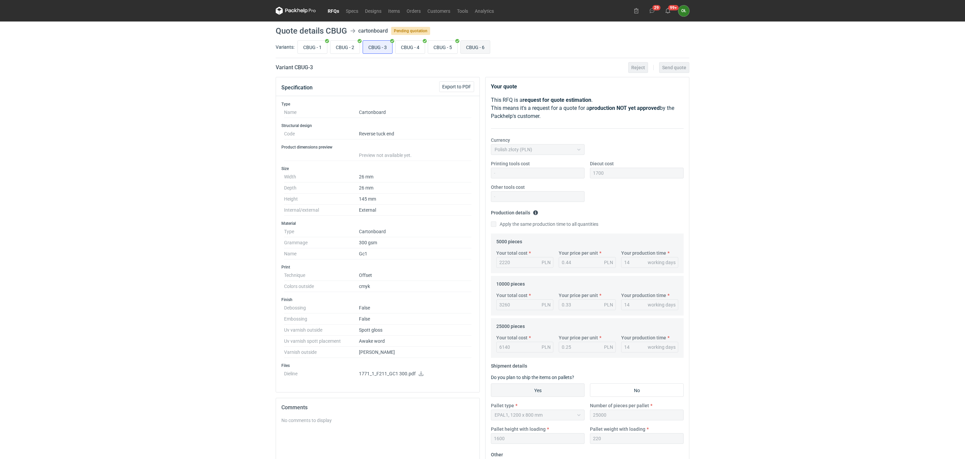
click at [485, 48] on input "CBUG - 6" at bounding box center [475, 47] width 29 height 13
radio input "true"
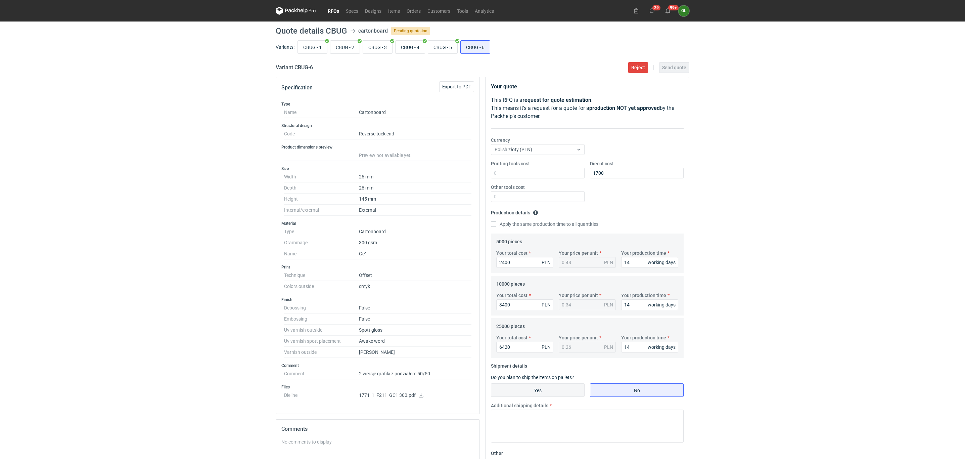
click at [572, 386] on input "Yes" at bounding box center [537, 389] width 93 height 13
radio input "true"
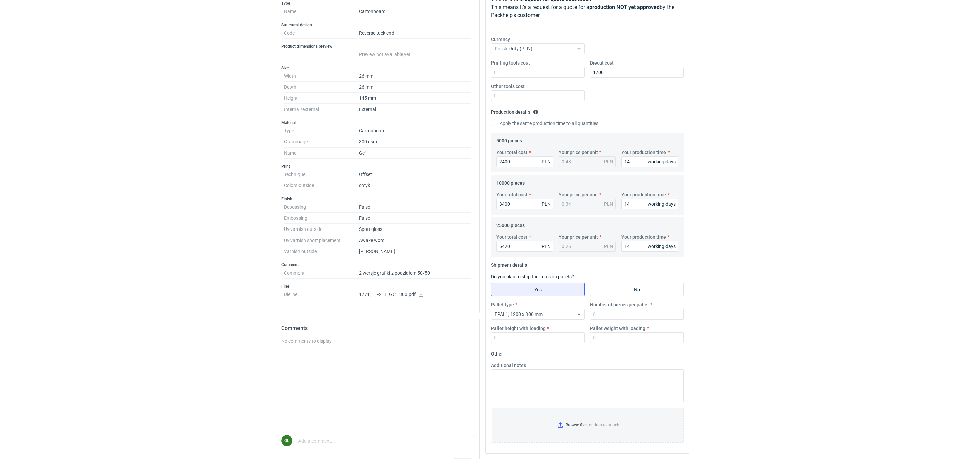
scroll to position [117, 0]
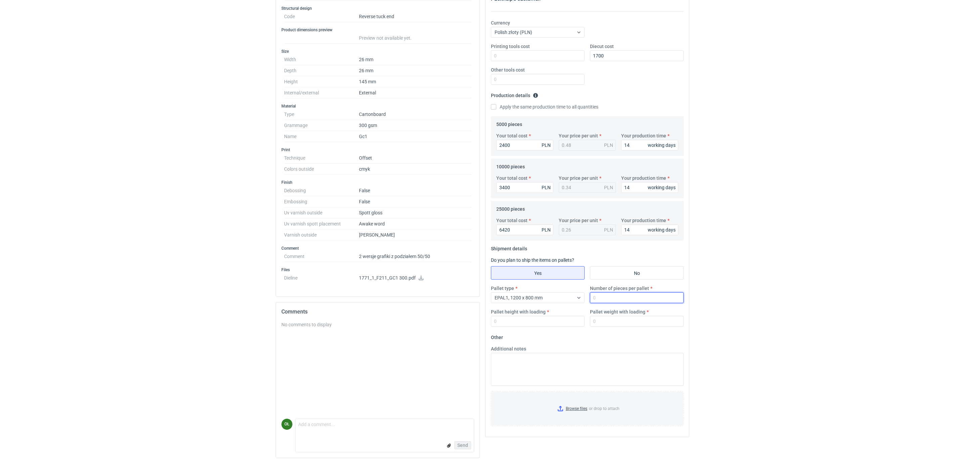
click at [612, 297] on input "Number of pieces per pallet" at bounding box center [637, 297] width 94 height 11
type input "25000"
click at [546, 324] on input "Pallet height with loading" at bounding box center [538, 321] width 94 height 11
type input "1600"
click at [608, 318] on input "Pallet weight with loading" at bounding box center [637, 321] width 94 height 11
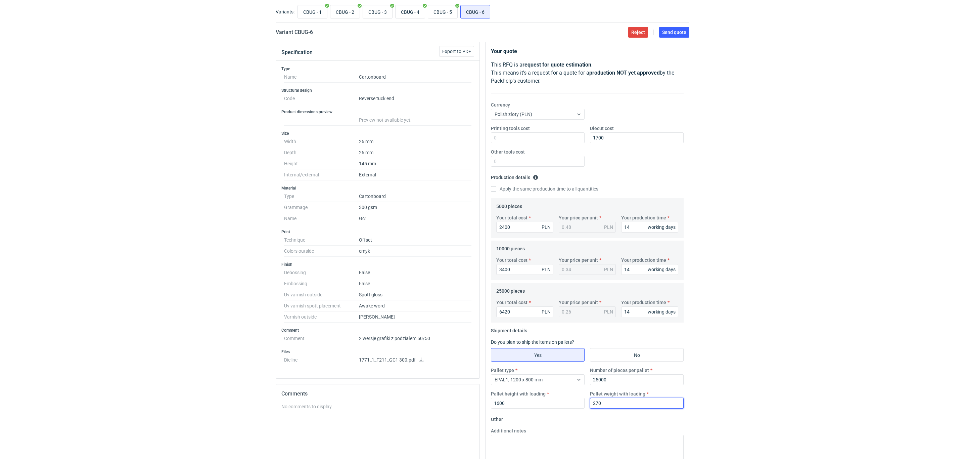
scroll to position [34, 0]
type input "270"
click at [382, 15] on input "CBUG - 3" at bounding box center [377, 13] width 29 height 13
radio input "true"
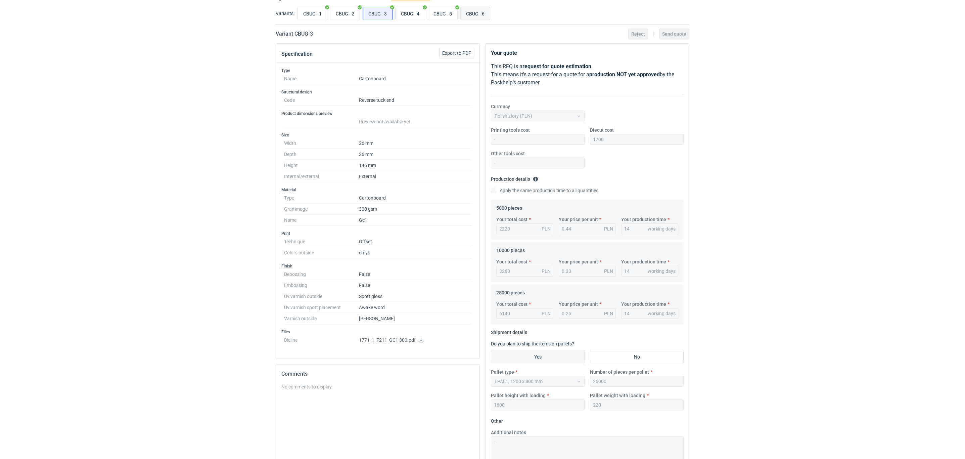
click at [471, 14] on input "CBUG - 6" at bounding box center [475, 13] width 29 height 13
radio input "true"
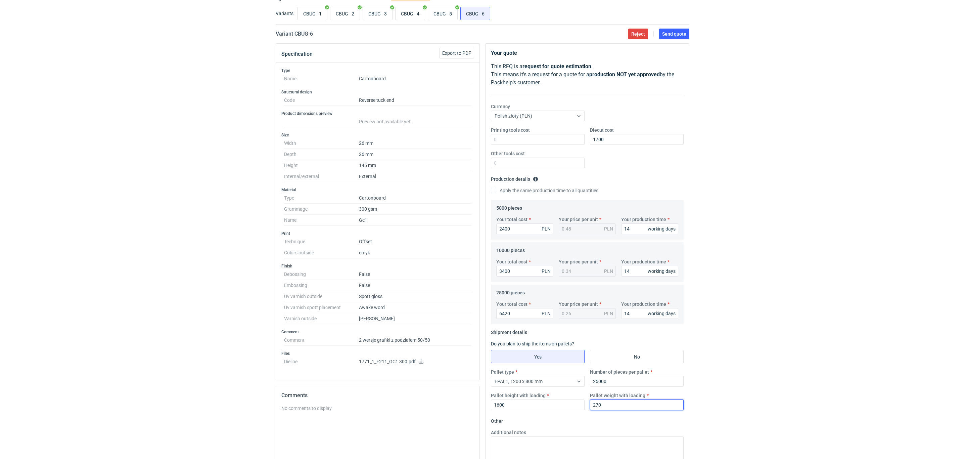
drag, startPoint x: 619, startPoint y: 405, endPoint x: 571, endPoint y: 412, distance: 48.6
click at [571, 412] on div "Pallet type EPAL1, 1200 x 800 mm Number of pieces per pallet 25000 Pallet heigh…" at bounding box center [587, 391] width 198 height 47
type input "220"
click at [620, 161] on div "Printing tools cost Diecut cost 1700 Other tools cost" at bounding box center [587, 150] width 198 height 47
click at [675, 35] on span "Send quote" at bounding box center [674, 34] width 24 height 5
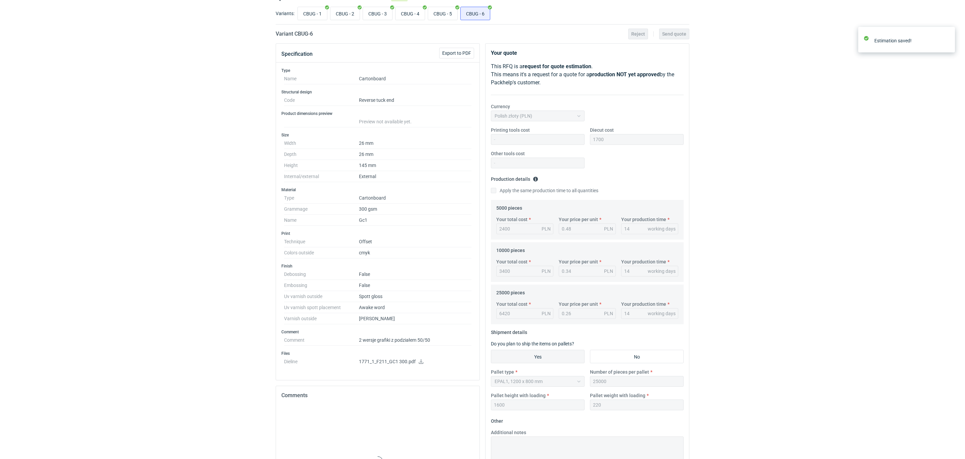
click at [150, 100] on div "RFQs Specs Designs Items Orders Customers Tools Analytics 29 99+ OŁ Olga Łopato…" at bounding box center [482, 195] width 965 height 459
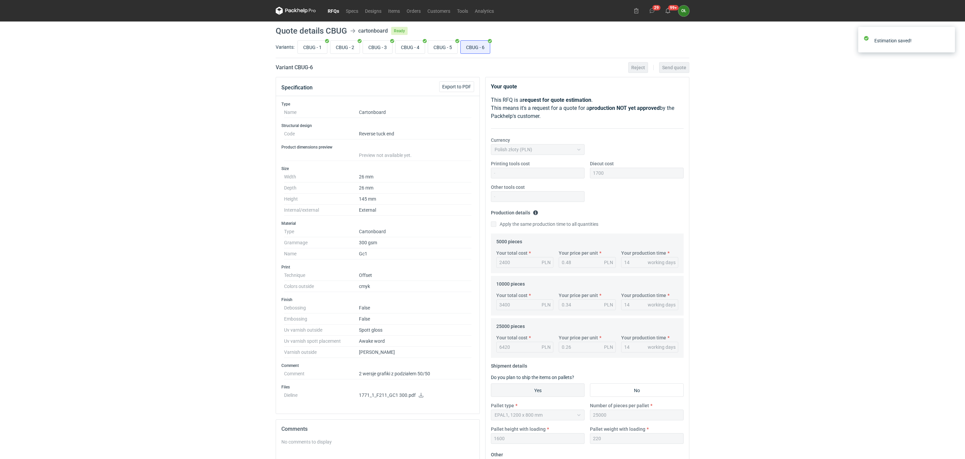
click at [336, 10] on link "RFQs" at bounding box center [333, 11] width 18 height 8
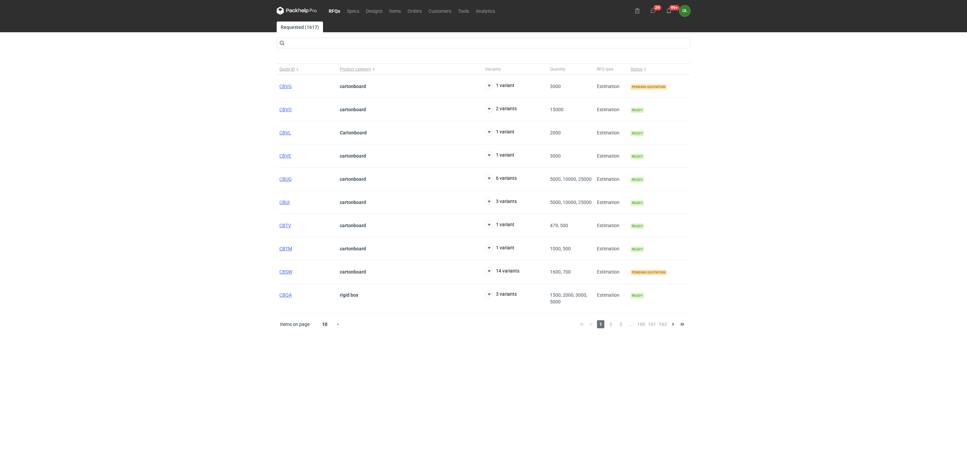
click at [87, 104] on div "RFQs Specs Designs Items Orders Customers Tools Analytics 29 99+ OŁ Olga Łopato…" at bounding box center [483, 229] width 967 height 459
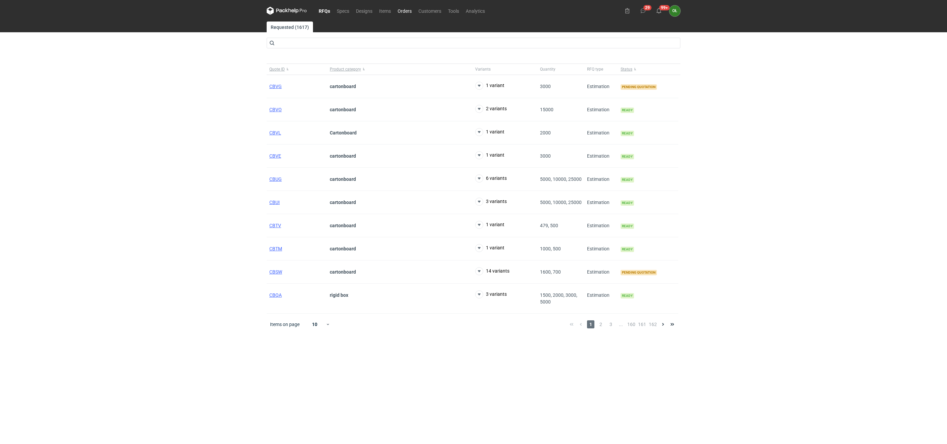
click at [399, 12] on link "Orders" at bounding box center [404, 11] width 21 height 8
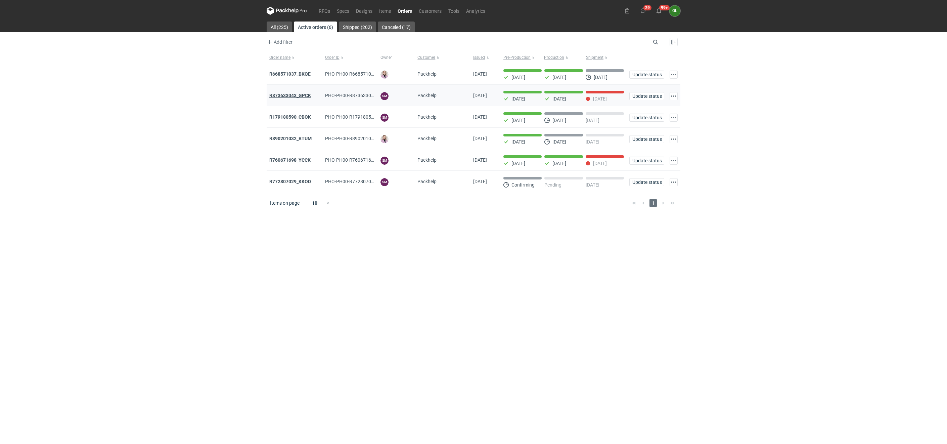
click at [284, 98] on strong "R873633043_GPCK" at bounding box center [290, 95] width 42 height 5
click at [288, 161] on strong "R760671698_YCCK" at bounding box center [289, 159] width 41 height 5
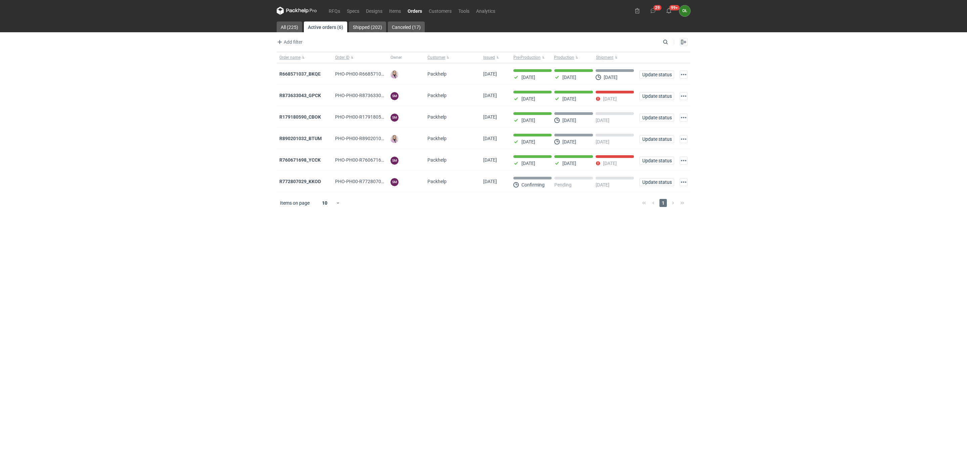
click at [299, 9] on icon at bounding box center [300, 10] width 3 height 4
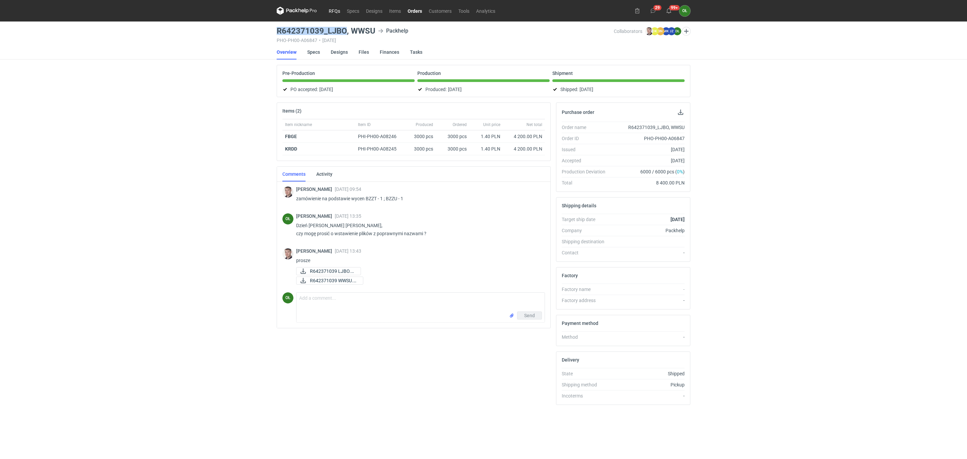
click at [337, 9] on link "RFQs" at bounding box center [334, 11] width 18 height 8
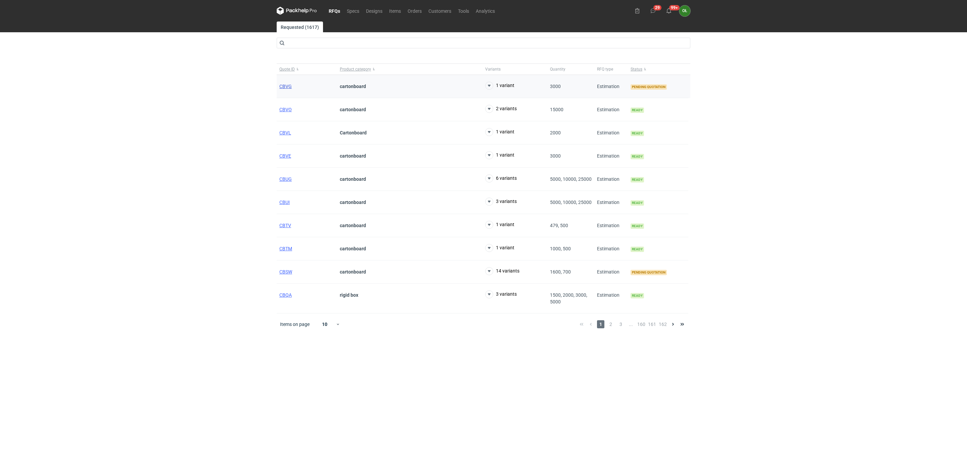
click at [283, 87] on span "CBVG" at bounding box center [285, 86] width 12 height 5
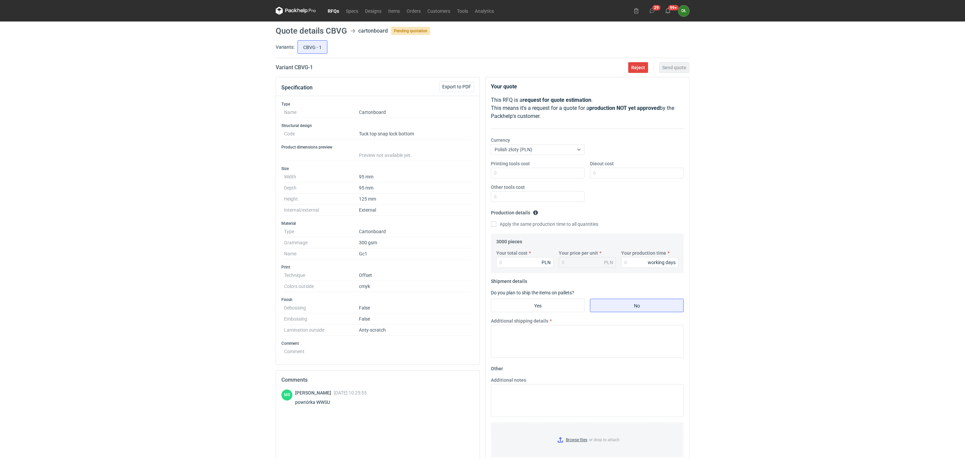
click at [327, 11] on link "RFQs" at bounding box center [333, 11] width 18 height 8
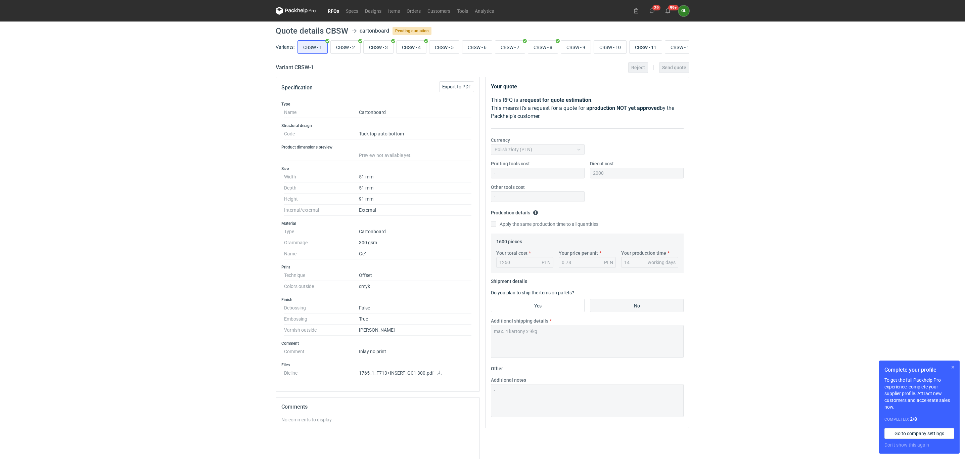
click at [954, 368] on button "button" at bounding box center [953, 367] width 8 height 8
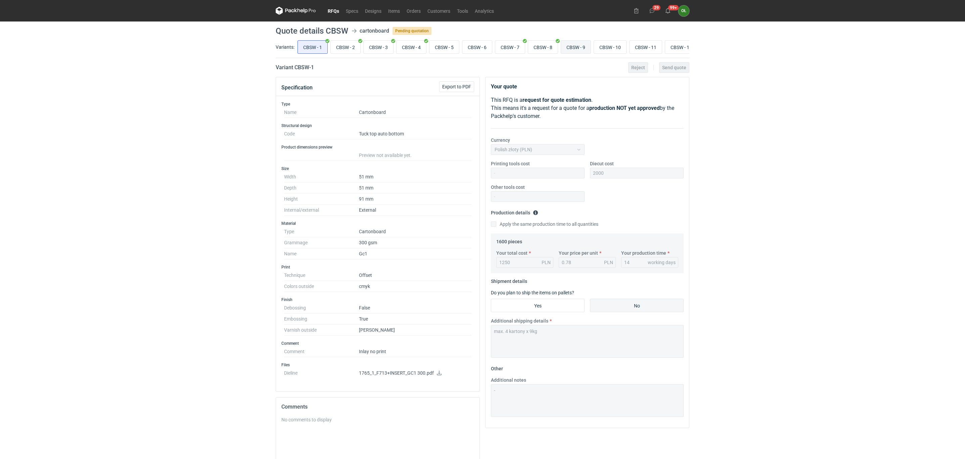
click at [591, 46] on input "CBSW - 9" at bounding box center [576, 47] width 30 height 13
radio input "true"
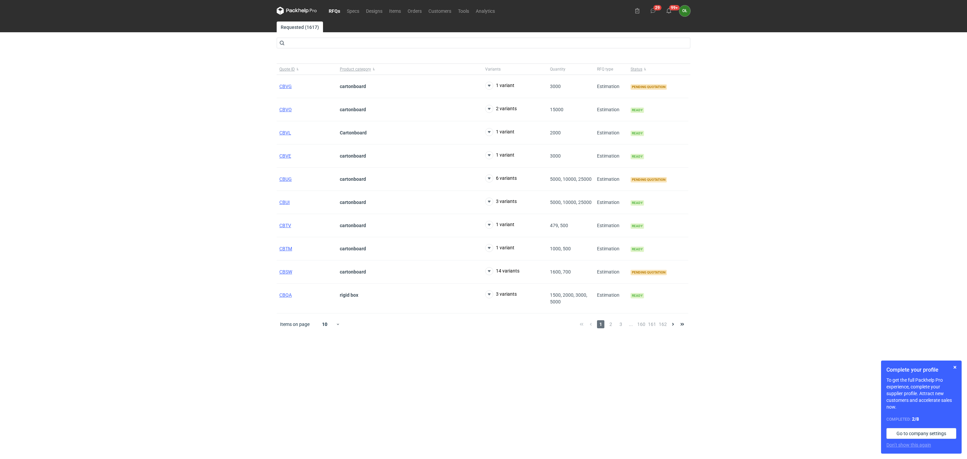
click at [338, 11] on link "RFQs" at bounding box center [334, 11] width 18 height 8
click at [956, 366] on button "button" at bounding box center [955, 367] width 8 height 8
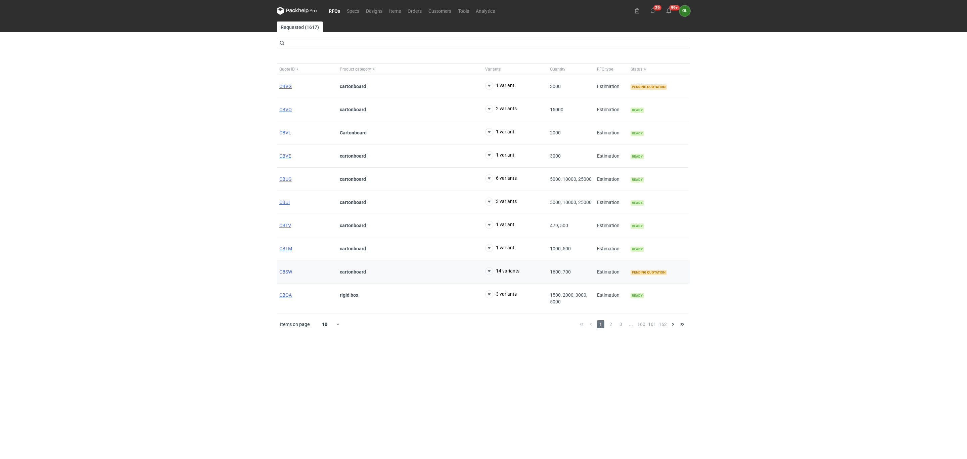
click at [288, 273] on span "CBSW" at bounding box center [285, 271] width 13 height 5
